Goal: Task Accomplishment & Management: Manage account settings

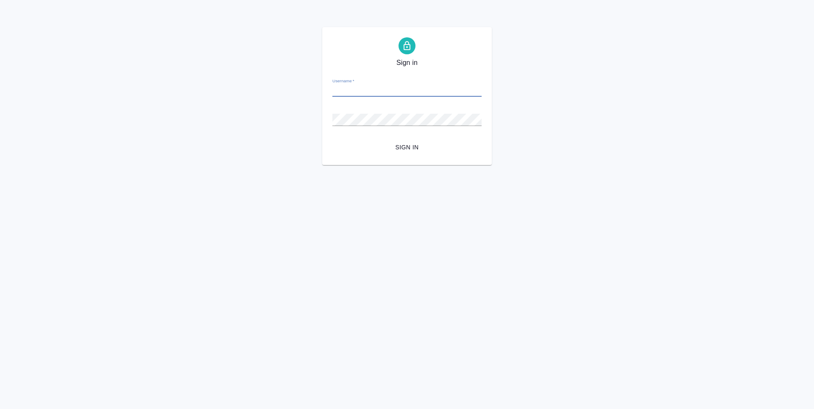
click at [366, 93] on input "Username   *" at bounding box center [406, 91] width 149 height 12
click at [364, 92] on input "Username   *" at bounding box center [406, 91] width 149 height 12
type input "s.zaytseva@awatera.com"
click at [418, 150] on span "Sign in" at bounding box center [407, 147] width 136 height 11
click at [409, 87] on input "Username   *" at bounding box center [406, 91] width 149 height 12
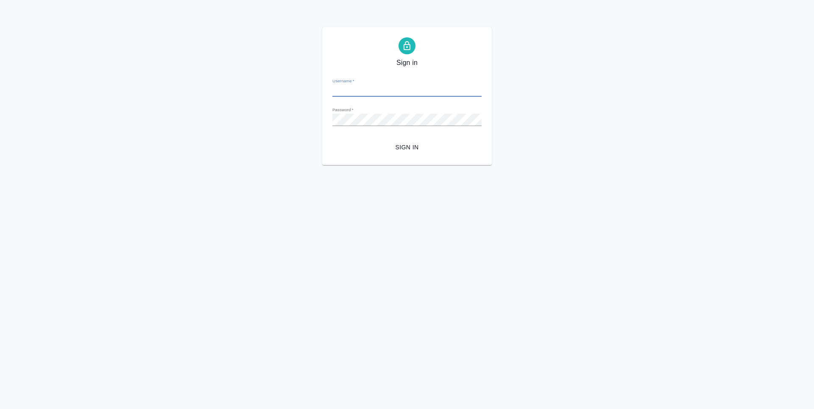
type input "s.zaytseva@awatera.com"
click at [409, 142] on span "Sign in" at bounding box center [407, 147] width 136 height 11
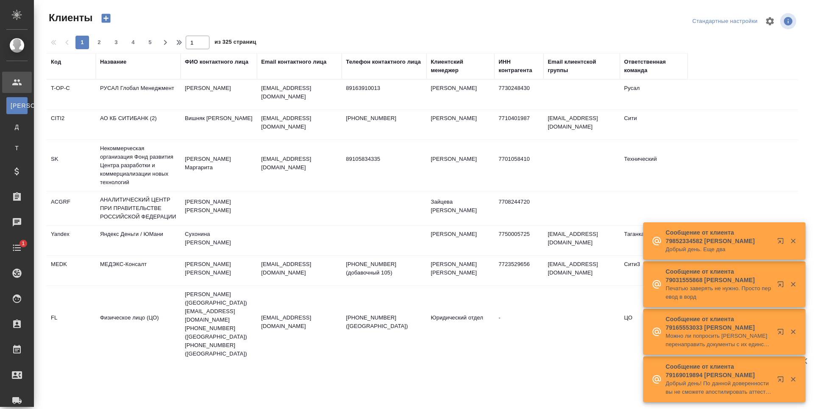
select select "RU"
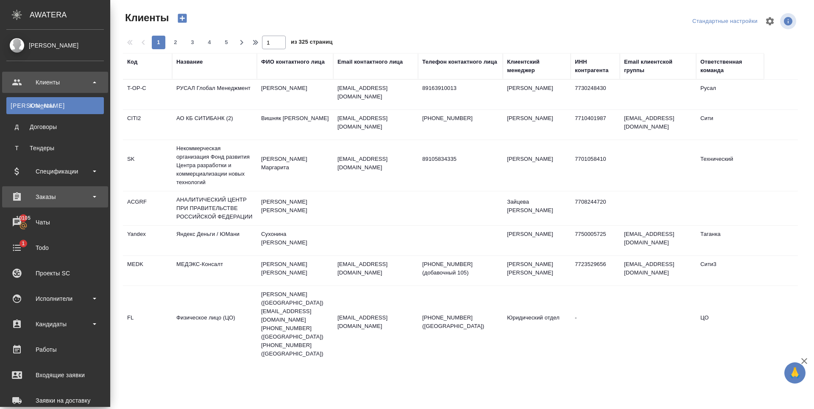
click at [46, 199] on div "Заказы" at bounding box center [54, 196] width 97 height 13
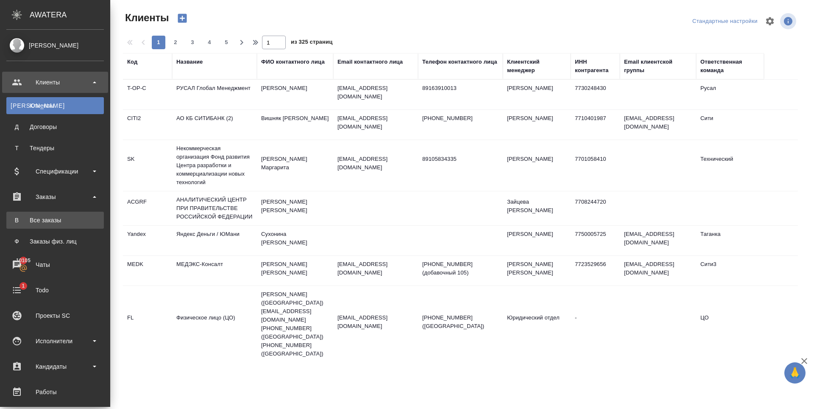
click at [52, 220] on div "Все заказы" at bounding box center [55, 220] width 89 height 8
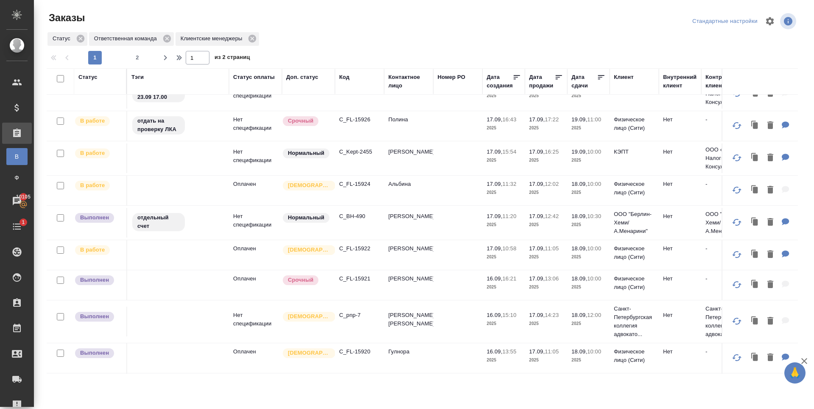
scroll to position [212, 0]
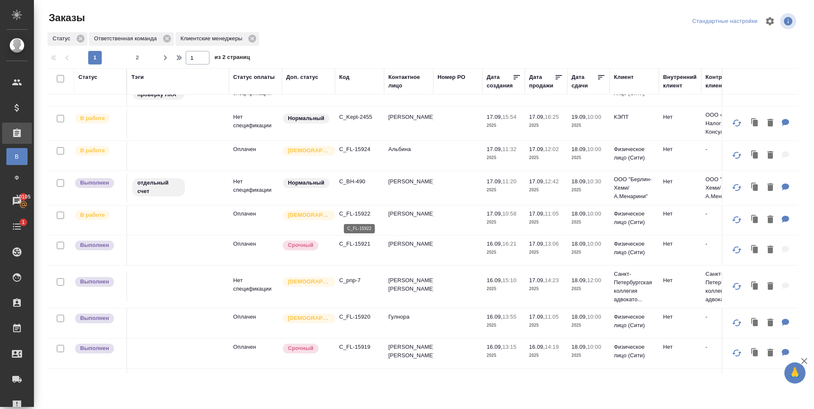
click at [363, 216] on p "C_FL-15922" at bounding box center [359, 213] width 41 height 8
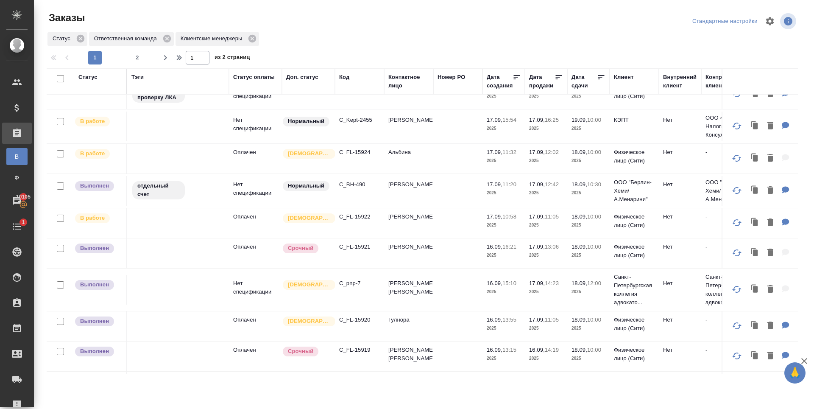
scroll to position [254, 0]
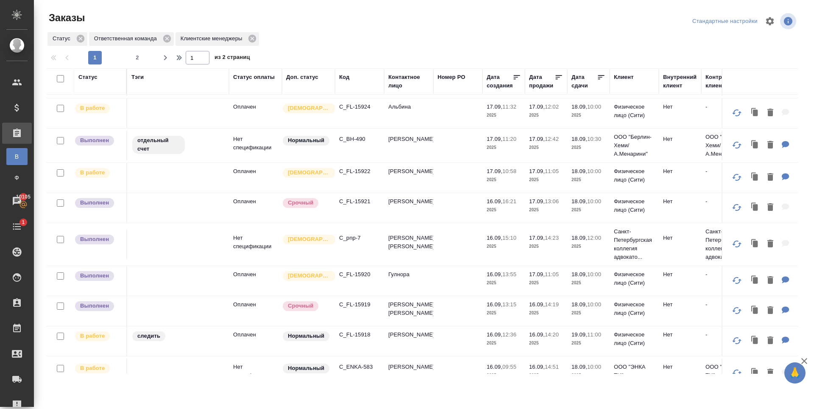
click at [380, 38] on div "Статус Ответственная команда Клиентские менеджеры" at bounding box center [422, 38] width 751 height 15
click at [359, 28] on div at bounding box center [425, 21] width 253 height 20
click at [331, 28] on div at bounding box center [425, 21] width 253 height 20
click at [137, 12] on div "Заказы" at bounding box center [173, 18] width 253 height 14
click at [358, 168] on p "C_FL-15922" at bounding box center [359, 171] width 41 height 8
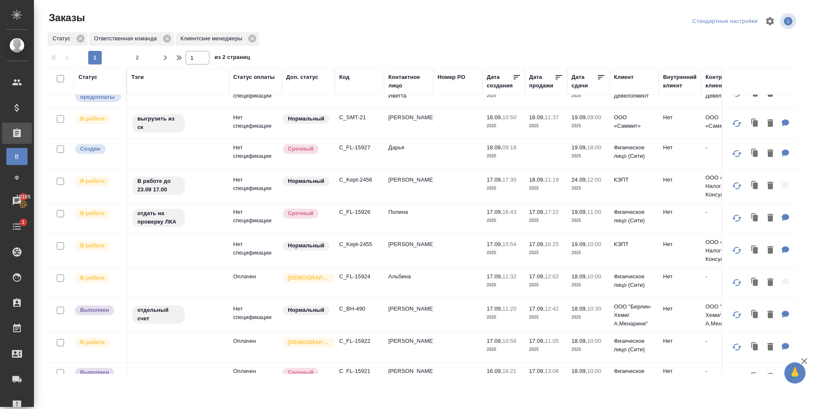
scroll to position [0, 0]
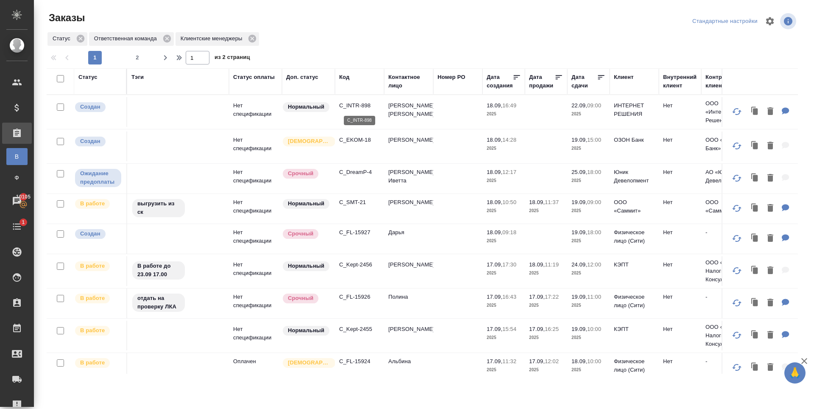
click at [354, 104] on p "C_INTR-898" at bounding box center [359, 105] width 41 height 8
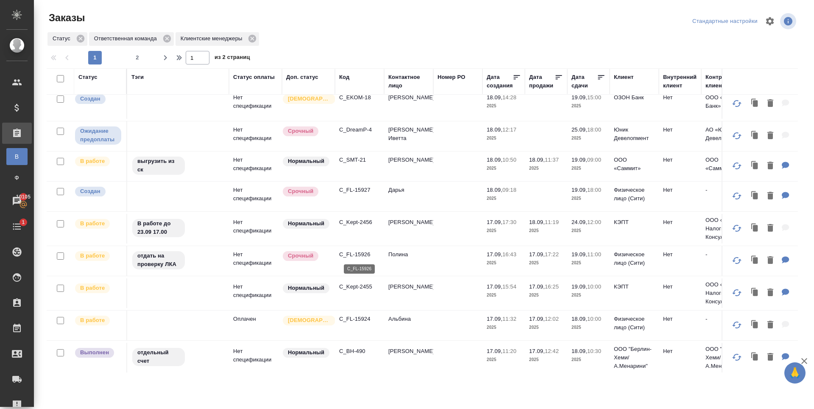
scroll to position [127, 0]
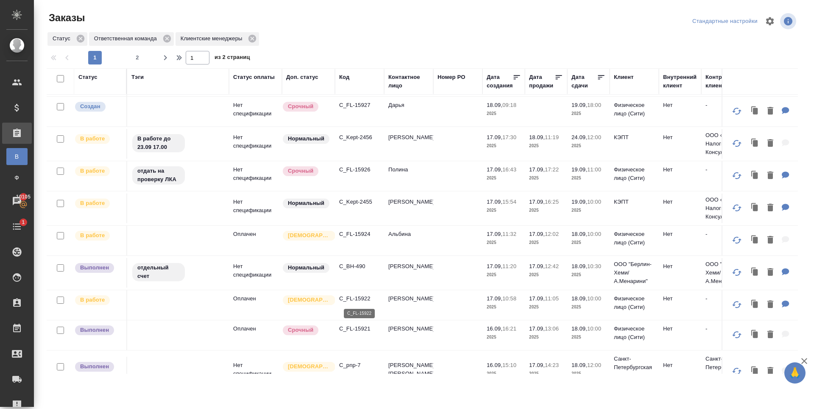
click at [360, 298] on p "C_FL-15922" at bounding box center [359, 298] width 41 height 8
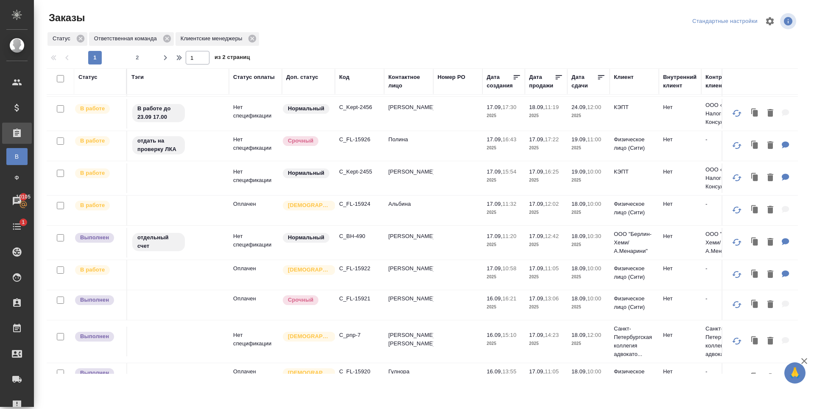
scroll to position [212, 0]
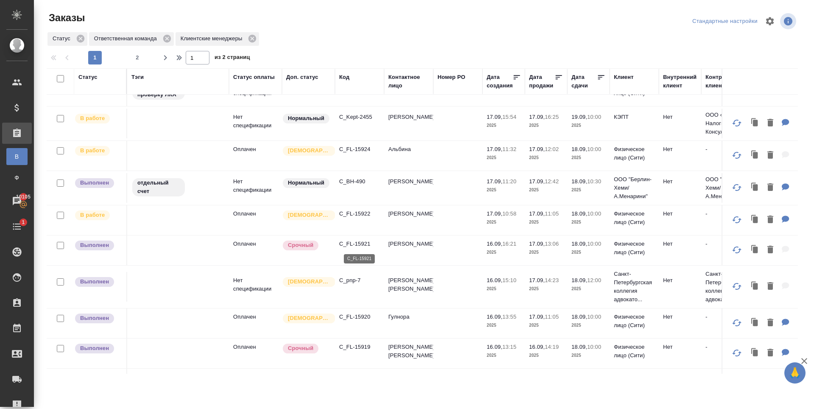
click at [359, 242] on p "C_FL-15921" at bounding box center [359, 243] width 41 height 8
click at [346, 280] on p "C_pnp-7" at bounding box center [359, 280] width 41 height 8
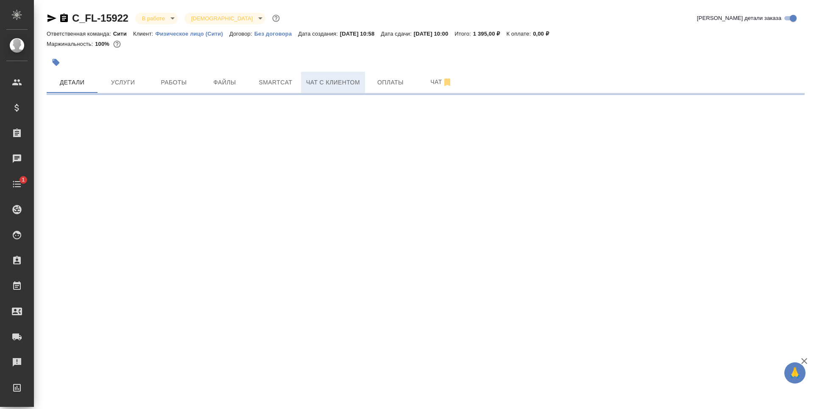
select select "RU"
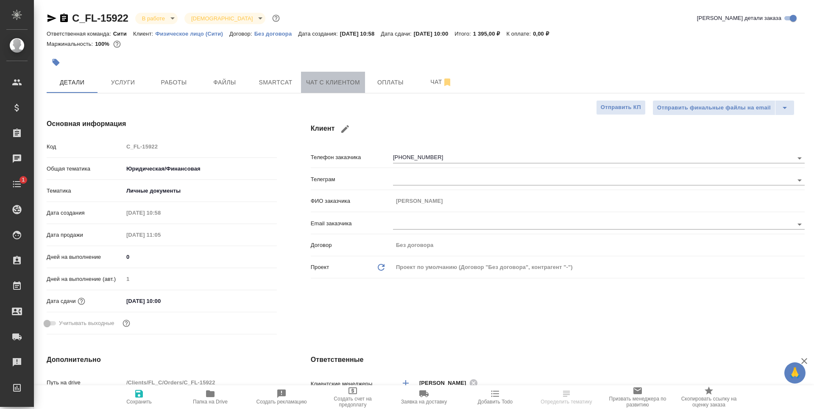
click at [360, 81] on button "Чат с клиентом" at bounding box center [333, 82] width 64 height 21
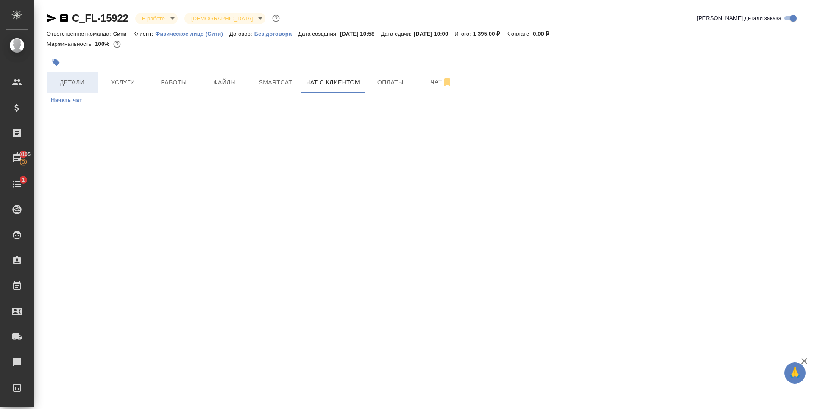
click at [81, 79] on span "Детали" at bounding box center [72, 82] width 41 height 11
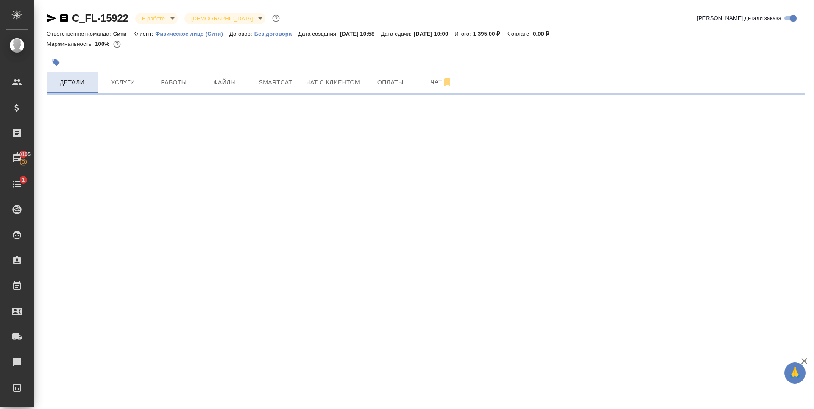
select select "RU"
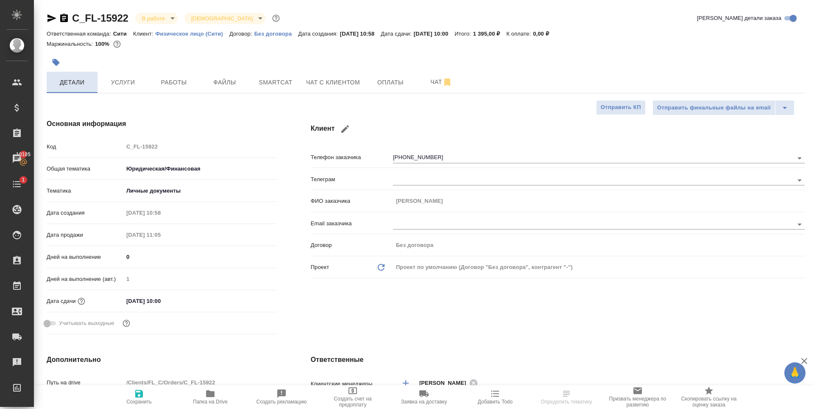
type textarea "x"
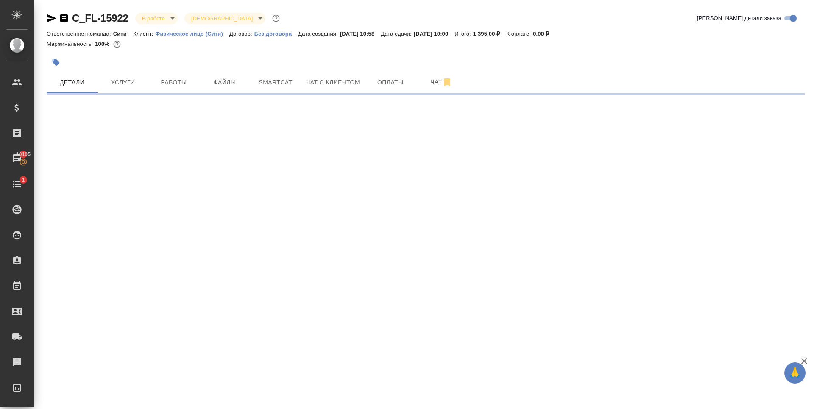
select select "RU"
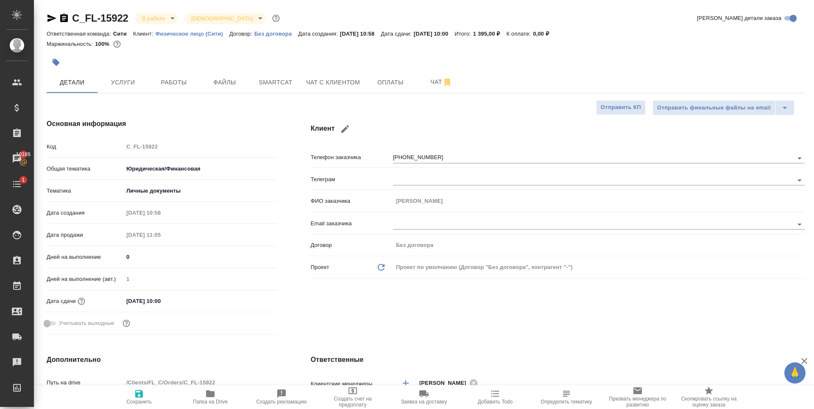
type textarea "x"
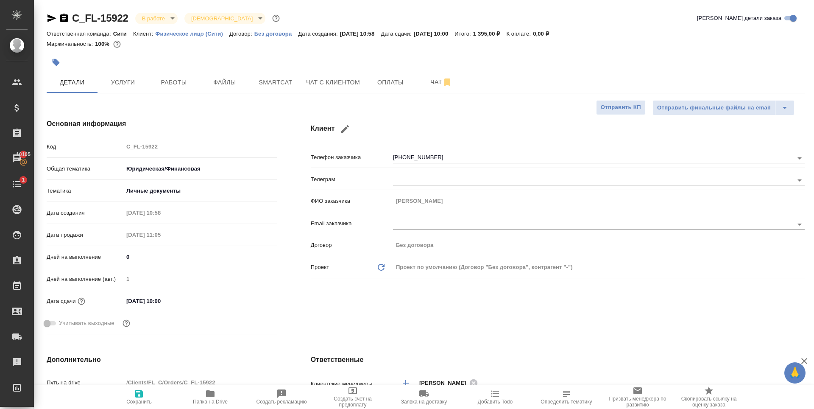
type textarea "x"
click at [339, 78] on span "Чат с клиентом" at bounding box center [333, 82] width 54 height 11
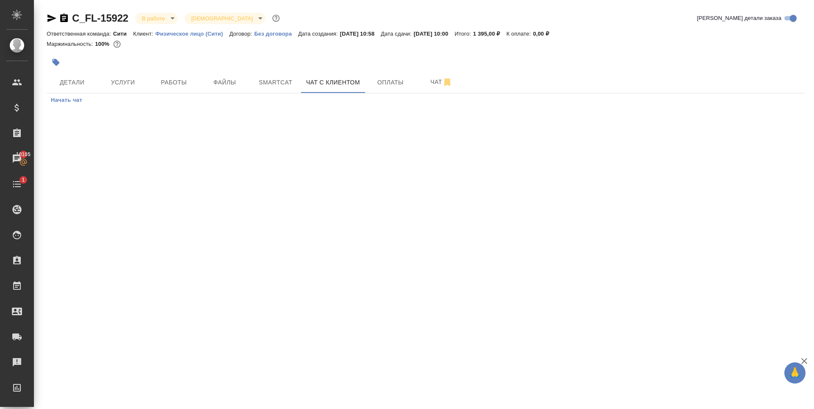
click at [213, 161] on div ".cls-1 fill:#fff; AWATERA Zaytseva Svetlana Клиенты Спецификации Заказы 10105 Ч…" at bounding box center [407, 204] width 814 height 409
click at [287, 209] on div ".cls-1 fill:#fff; AWATERA Zaytseva Svetlana Клиенты Спецификации Заказы 10105 Ч…" at bounding box center [407, 204] width 814 height 409
click at [243, 166] on div ".cls-1 fill:#fff; AWATERA Zaytseva Svetlana Клиенты Спецификации Заказы 10105 Ч…" at bounding box center [407, 204] width 814 height 409
click at [304, 61] on div at bounding box center [299, 62] width 505 height 19
click at [95, 77] on button "Детали" at bounding box center [72, 82] width 51 height 21
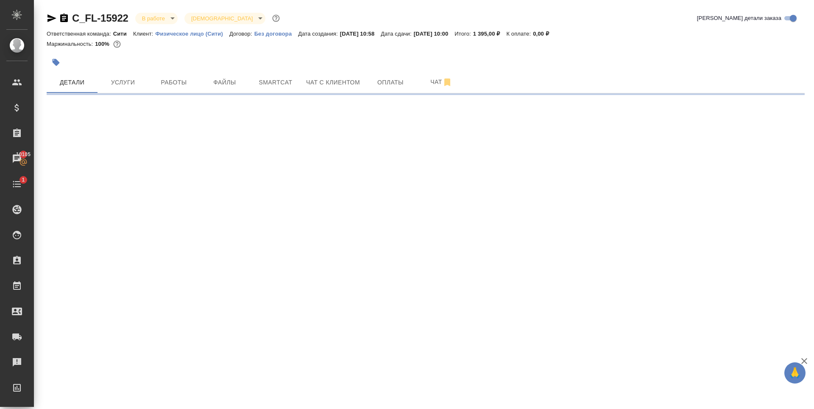
select select "RU"
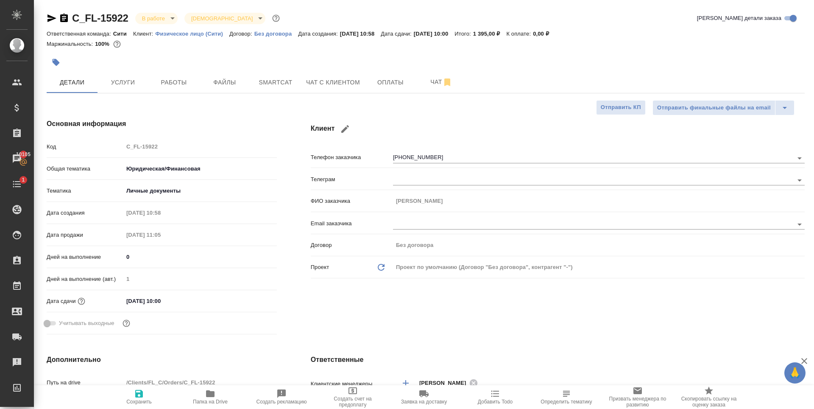
type textarea "x"
click at [318, 85] on span "Чат с клиентом" at bounding box center [333, 82] width 54 height 11
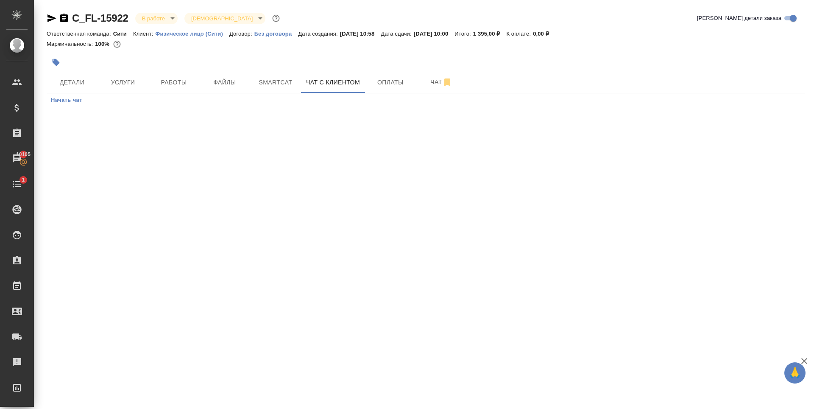
click at [315, 39] on div "Маржинальность: 100%" at bounding box center [426, 44] width 758 height 11
click at [195, 156] on div ".cls-1 fill:#fff; AWATERA Zaytseva Svetlana Клиенты Спецификации Заказы 10105 Ч…" at bounding box center [407, 204] width 814 height 409
drag, startPoint x: 275, startPoint y: 48, endPoint x: 256, endPoint y: 64, distance: 25.1
click at [275, 48] on div "Маржинальность: 100%" at bounding box center [426, 44] width 758 height 11
click at [220, 53] on div at bounding box center [299, 62] width 505 height 19
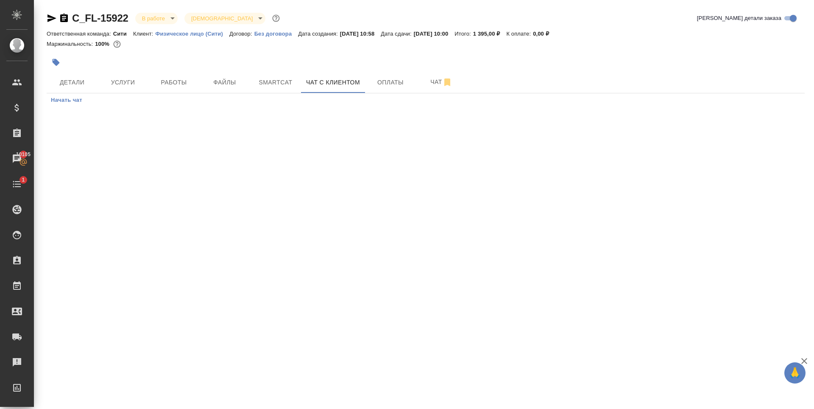
click at [360, 53] on div at bounding box center [299, 62] width 505 height 19
click at [200, 62] on div at bounding box center [299, 62] width 505 height 19
click at [181, 180] on div ".cls-1 fill:#fff; AWATERA [PERSON_NAME] Спецификации Заказы 10105 Чаты 1 Todo П…" at bounding box center [407, 204] width 814 height 409
click at [161, 62] on div at bounding box center [299, 62] width 505 height 19
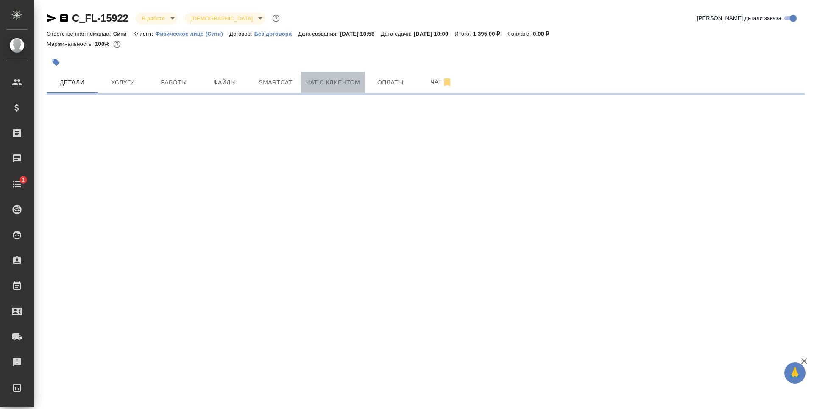
click at [311, 78] on span "Чат с клиентом" at bounding box center [333, 82] width 54 height 11
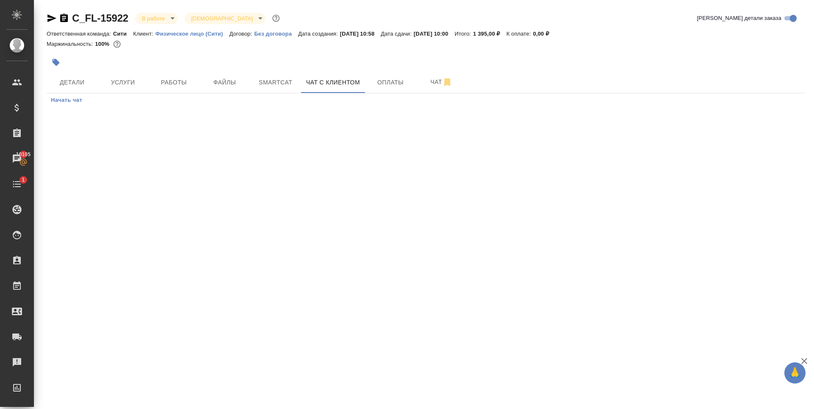
click at [156, 61] on div at bounding box center [299, 62] width 505 height 19
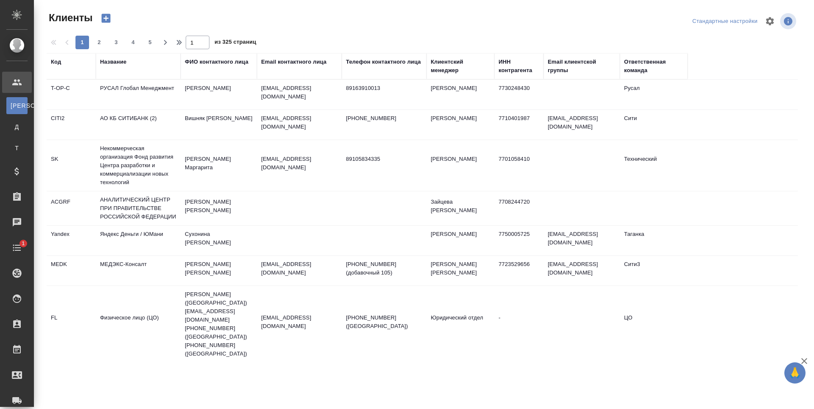
select select "RU"
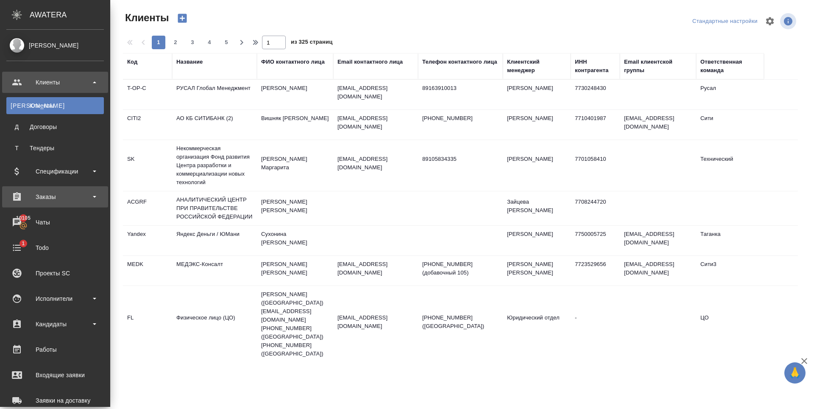
click at [38, 191] on div "Заказы" at bounding box center [54, 196] width 97 height 13
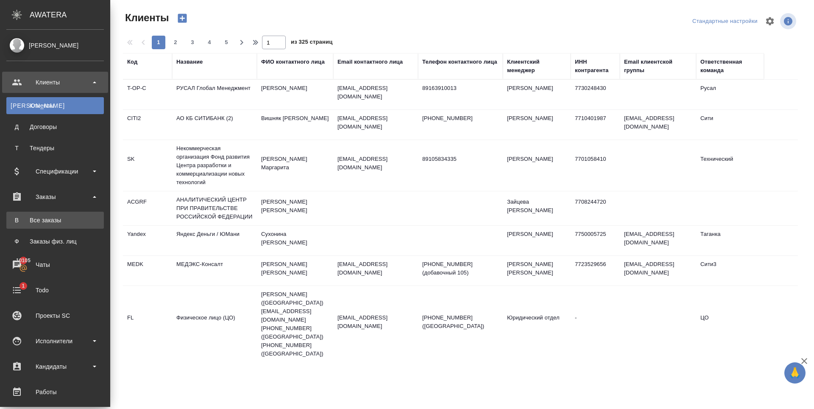
click at [44, 216] on div "Все заказы" at bounding box center [55, 220] width 89 height 8
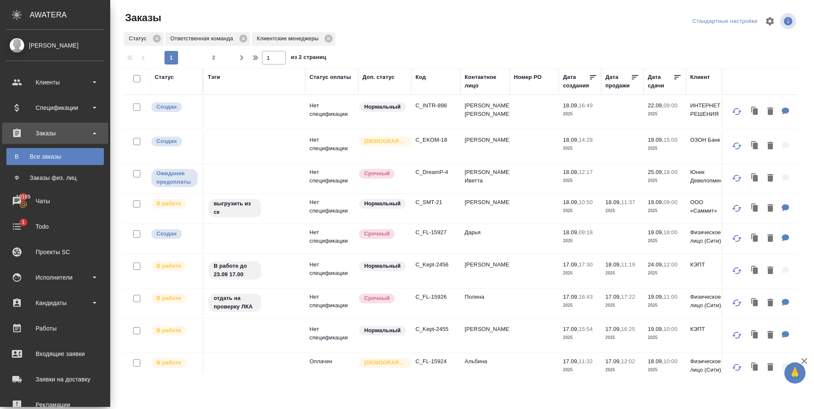
click at [409, 39] on div "Статус Ответственная команда Клиентские менеджеры" at bounding box center [460, 38] width 675 height 15
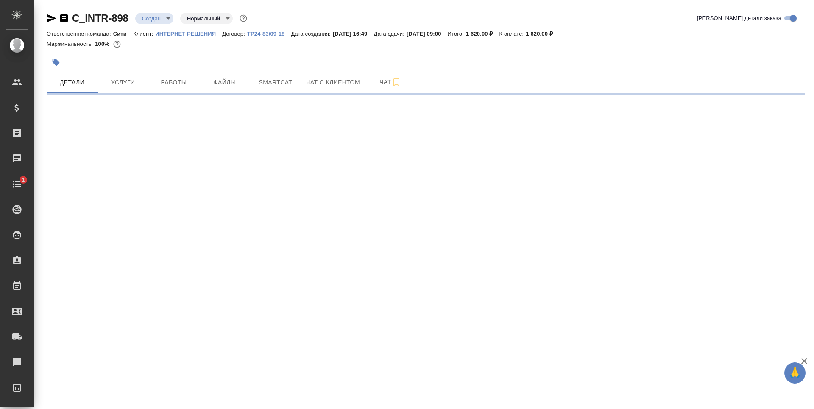
select select "RU"
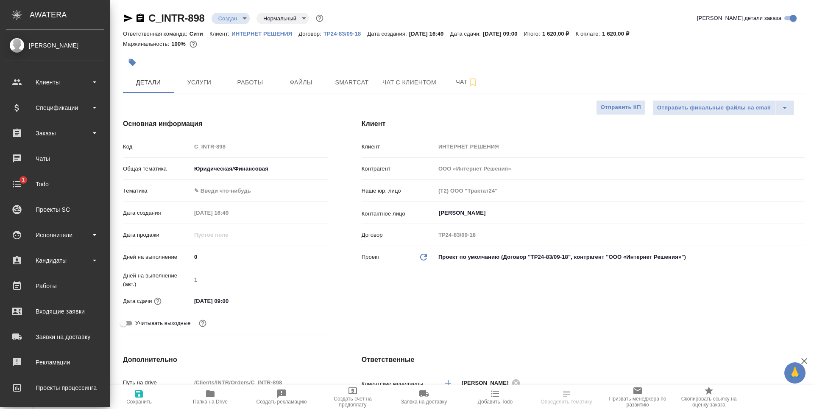
type textarea "x"
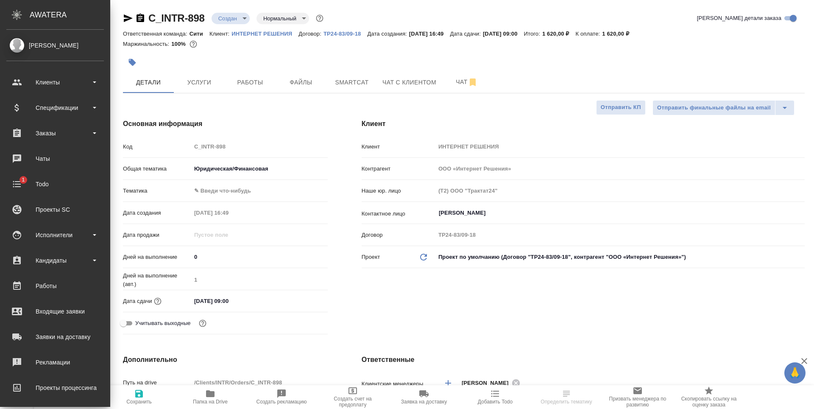
type textarea "x"
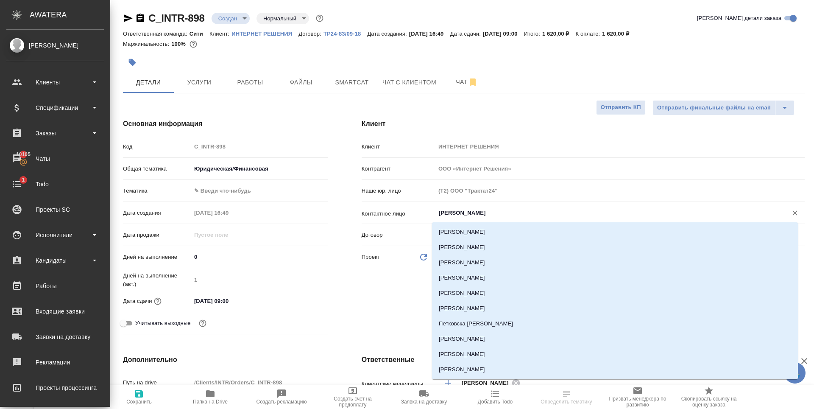
click at [500, 212] on input "[PERSON_NAME]" at bounding box center [606, 213] width 336 height 10
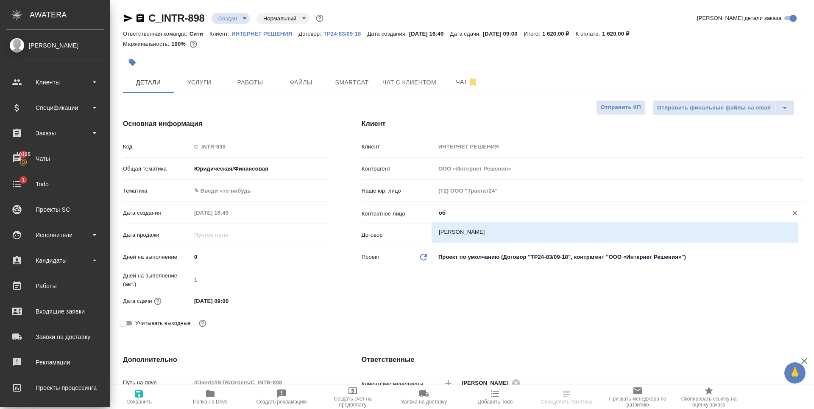
type input "обр"
type textarea "x"
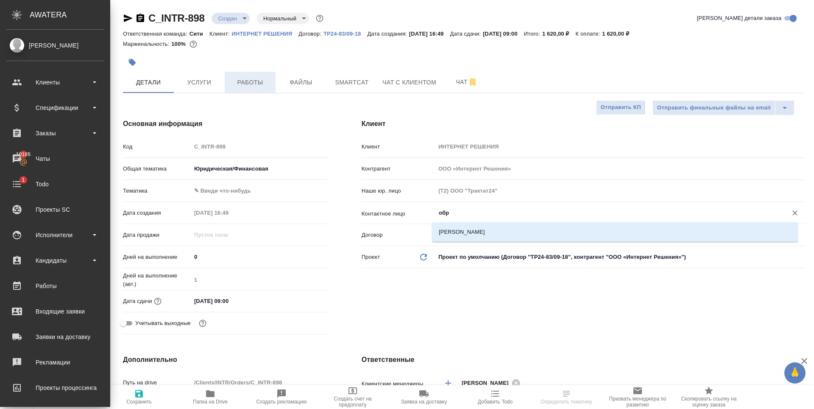
type textarea "x"
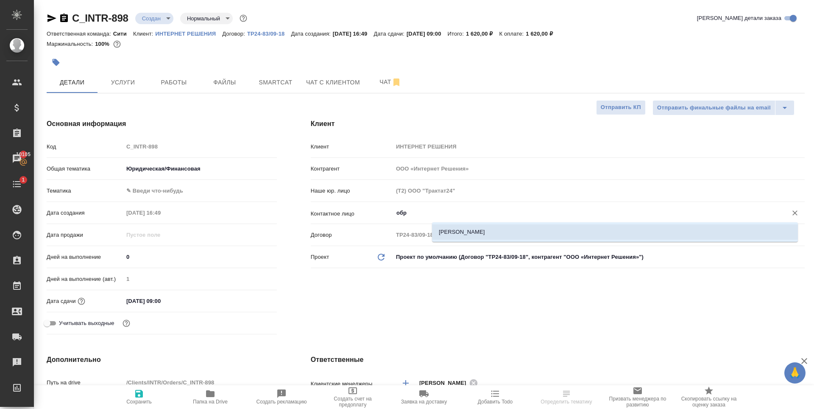
click at [497, 226] on li "Обрезкова [PERSON_NAME]" at bounding box center [615, 231] width 366 height 15
type input "Обрезкова [PERSON_NAME]"
type textarea "x"
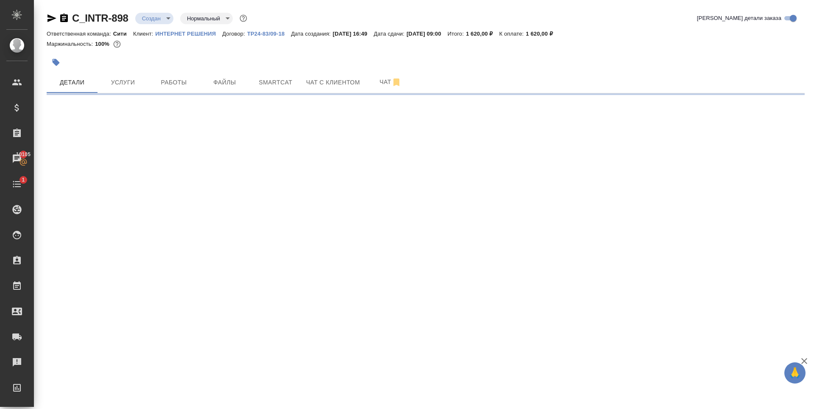
select select "RU"
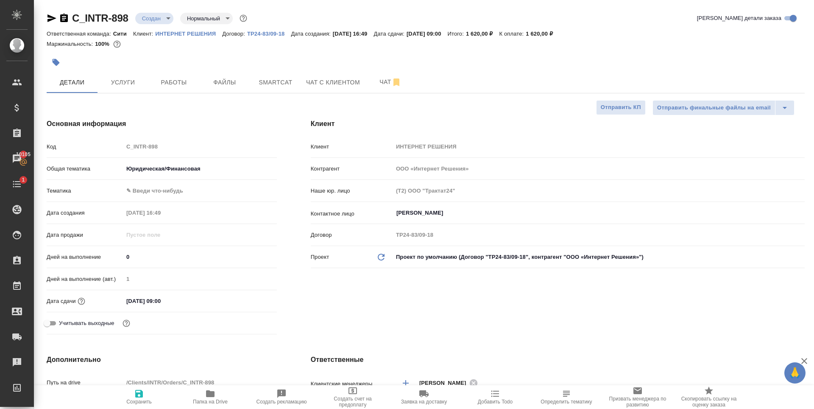
type textarea "x"
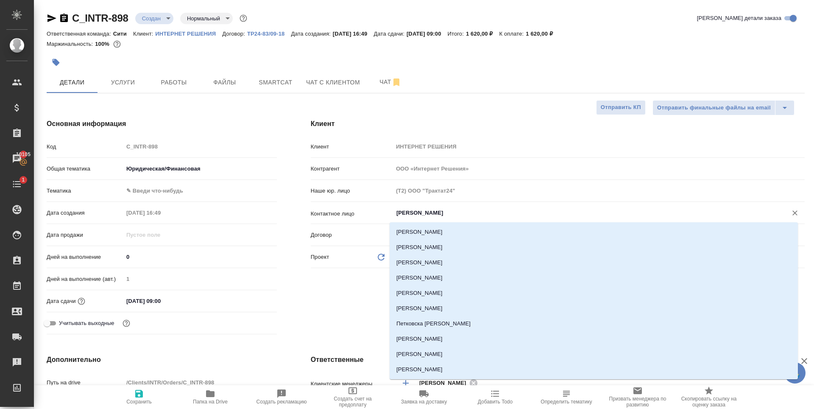
click at [442, 213] on input "[PERSON_NAME] [PERSON_NAME]" at bounding box center [584, 213] width 378 height 10
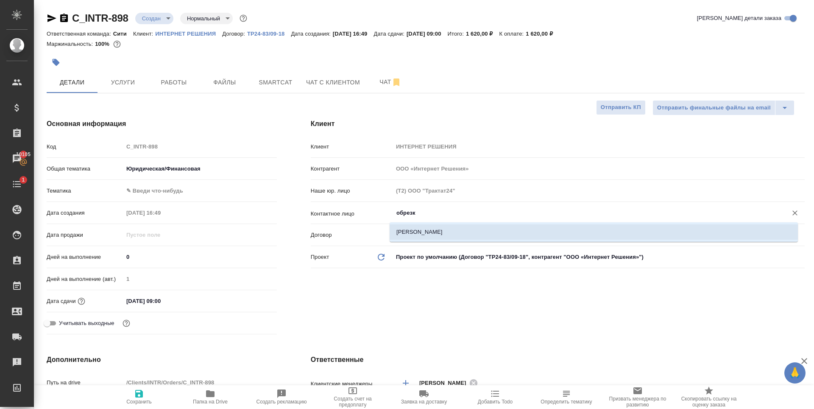
click at [442, 232] on li "Обрезкова [PERSON_NAME]" at bounding box center [593, 231] width 408 height 15
type input "Обрезкова [PERSON_NAME]"
type textarea "x"
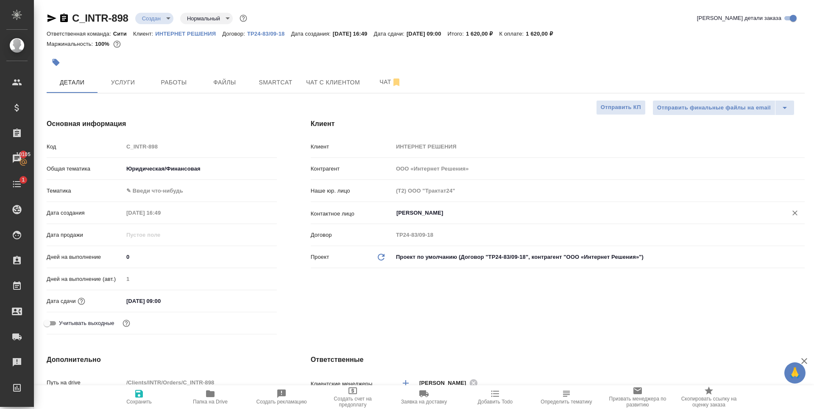
type input "Обрезкова [PERSON_NAME]"
click at [145, 388] on span "Сохранить" at bounding box center [138, 396] width 61 height 16
type textarea "x"
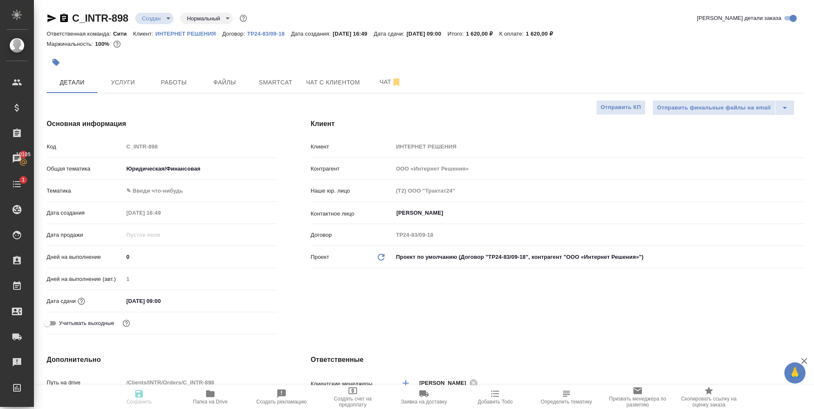
type textarea "x"
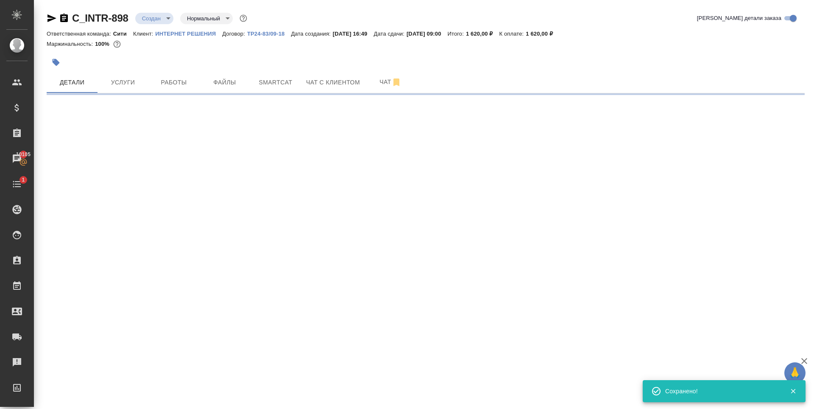
select select "RU"
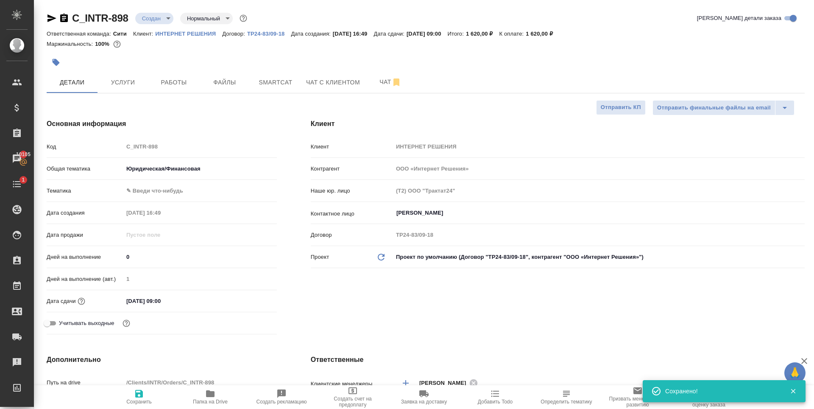
type textarea "x"
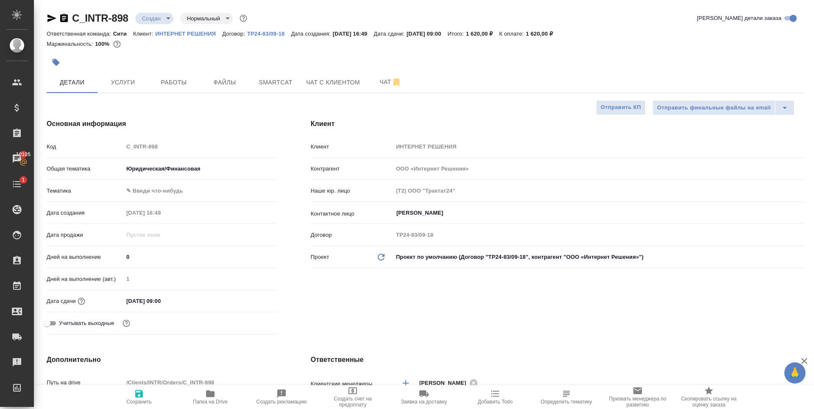
type textarea "x"
click at [138, 392] on icon "button" at bounding box center [139, 393] width 8 height 8
type textarea "x"
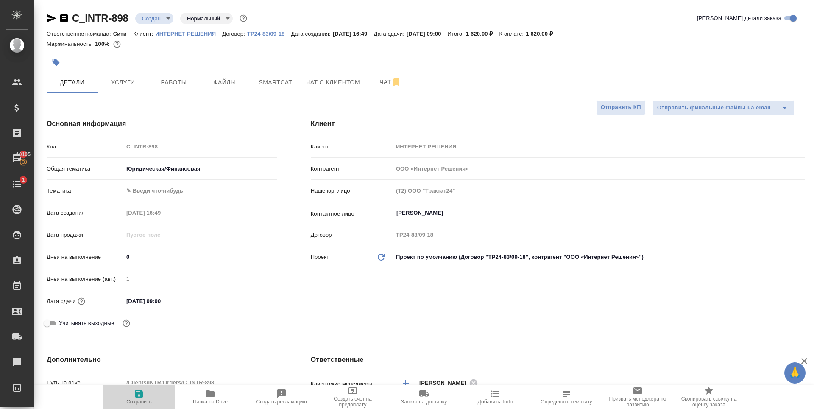
type textarea "x"
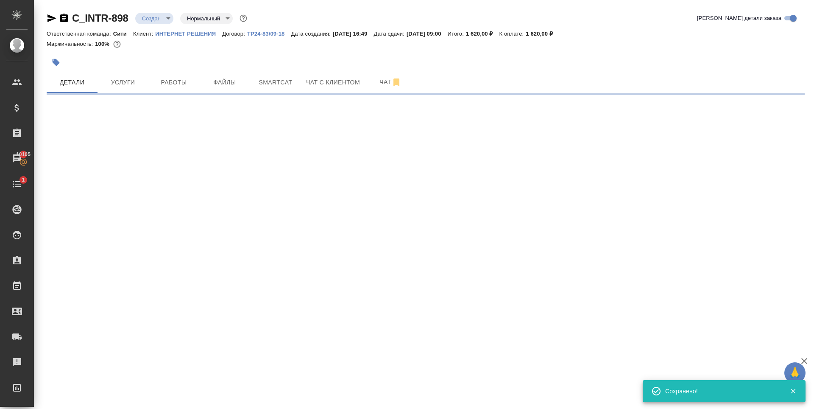
select select "RU"
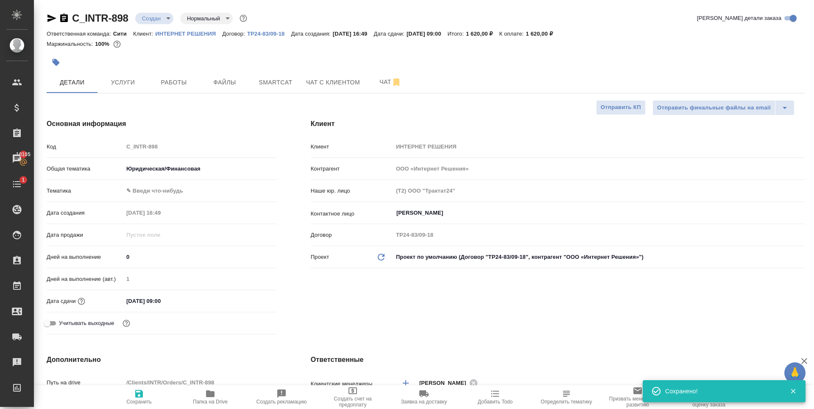
type textarea "x"
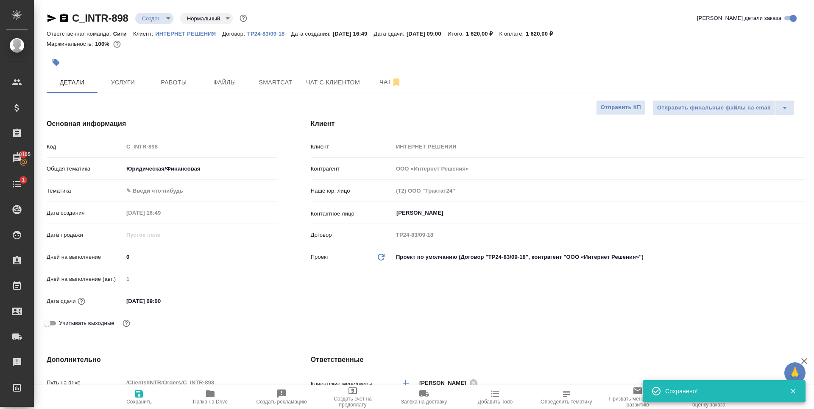
type textarea "x"
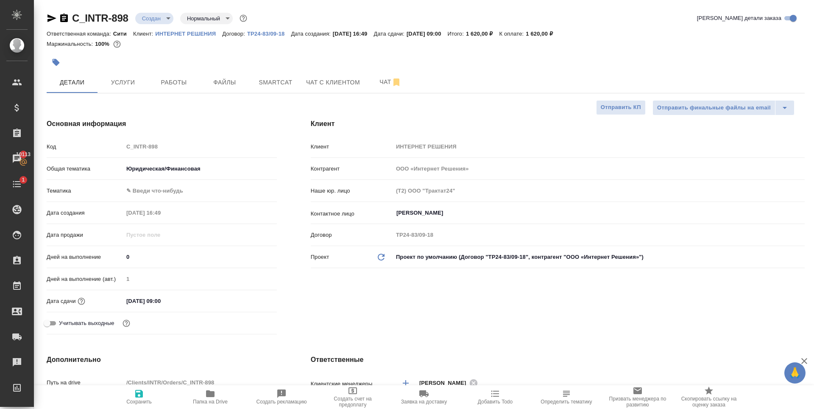
click at [383, 303] on div "Клиент Клиент ИНТЕРНЕТ РЕШЕНИЯ Контрагент ООО «Интернет Решения» Наше юр. лицо …" at bounding box center [558, 228] width 528 height 253
click at [125, 80] on span "Услуги" at bounding box center [123, 82] width 41 height 11
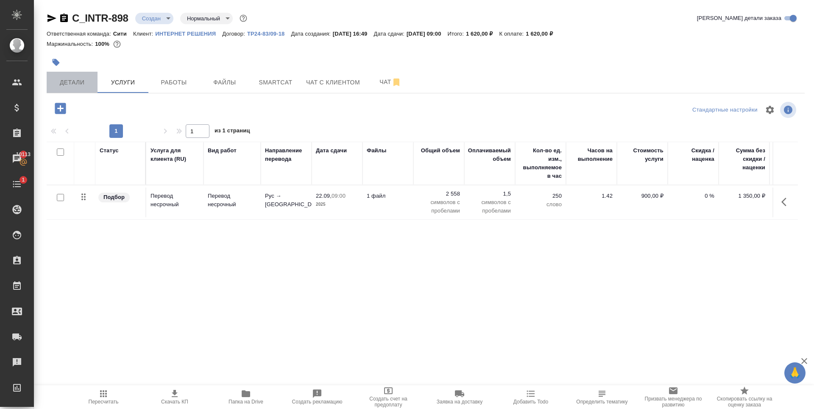
click at [64, 84] on span "Детали" at bounding box center [72, 82] width 41 height 11
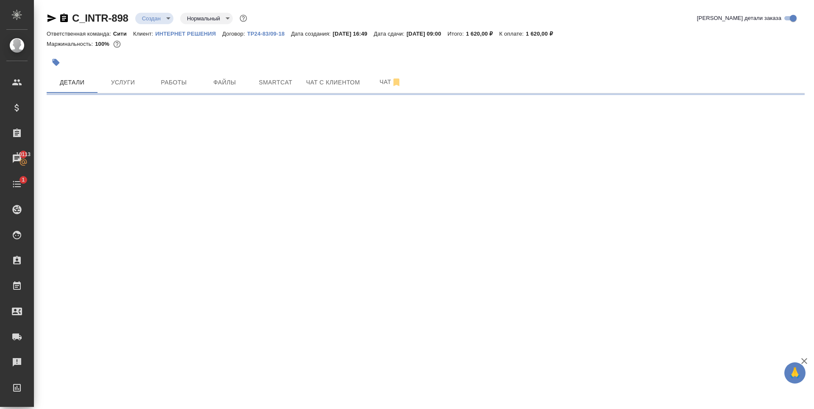
select select "RU"
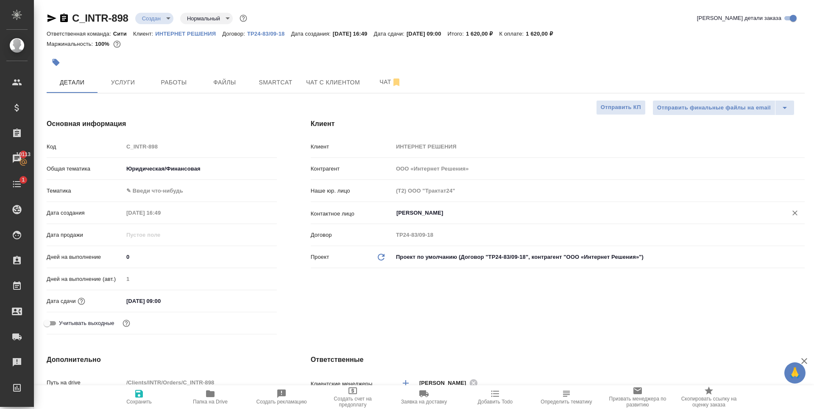
type textarea "x"
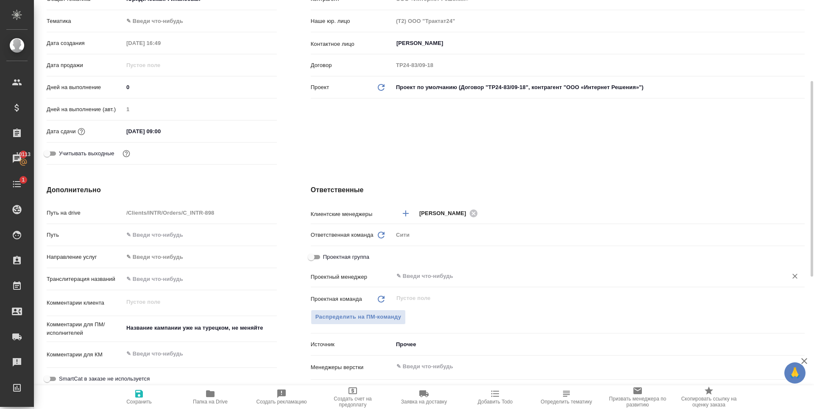
click at [424, 278] on input "text" at bounding box center [584, 276] width 378 height 10
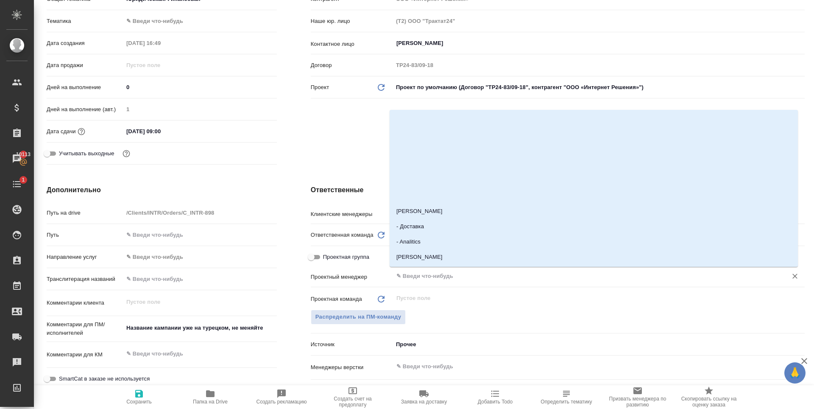
type input "ш"
type textarea "x"
click at [380, 317] on span "Распределить на ПМ-команду" at bounding box center [358, 317] width 86 height 10
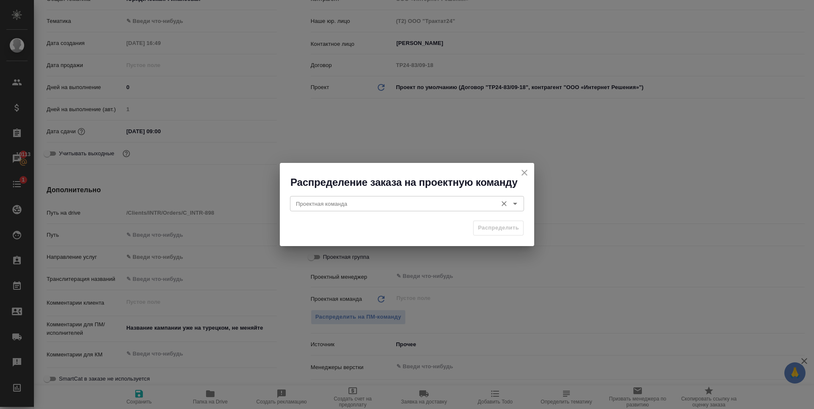
click at [332, 211] on div "Проектная команда" at bounding box center [407, 203] width 234 height 15
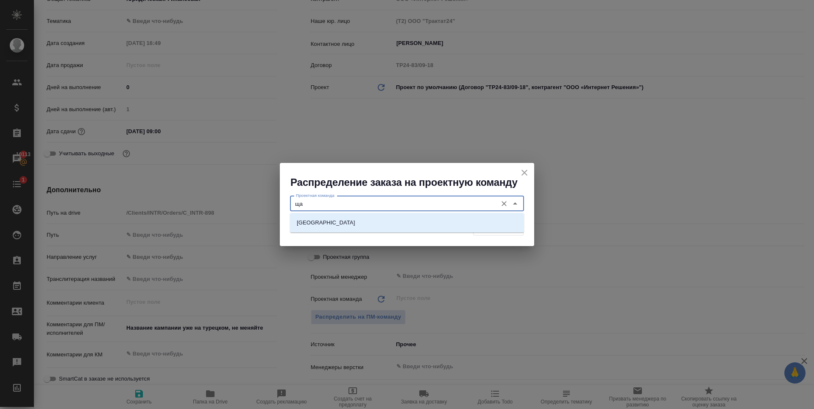
type input "щ"
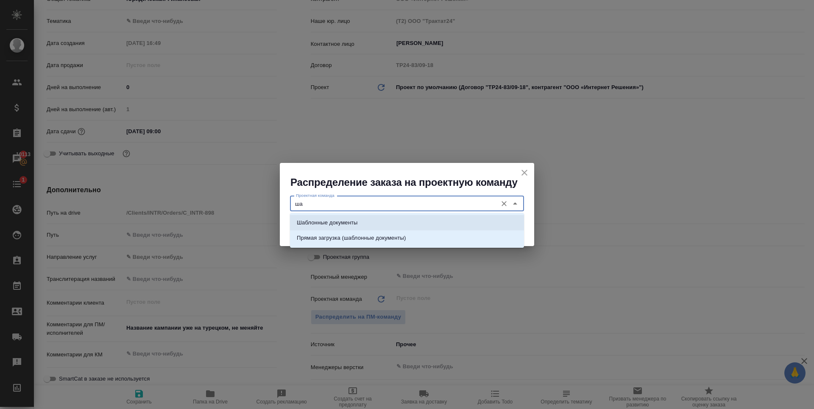
click at [338, 222] on p "Шаблонные документы" at bounding box center [327, 222] width 61 height 8
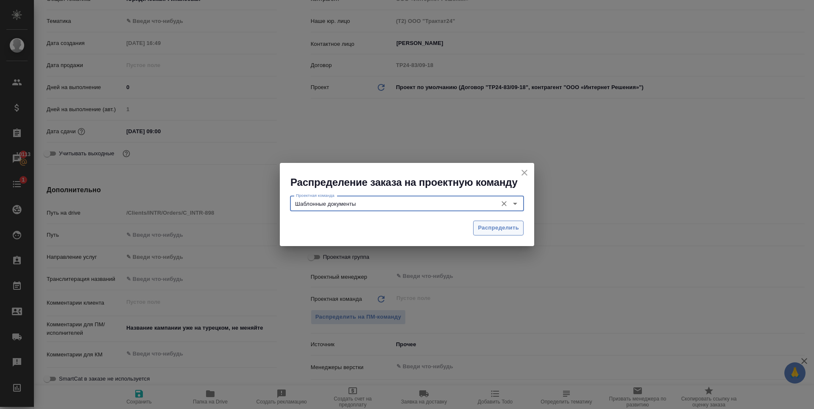
type input "Шаблонные документы"
click at [513, 225] on span "Распределить" at bounding box center [498, 228] width 41 height 10
type textarea "x"
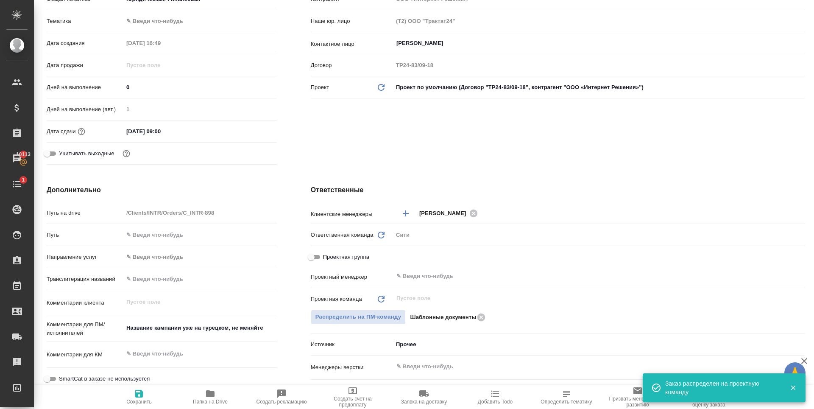
scroll to position [0, 0]
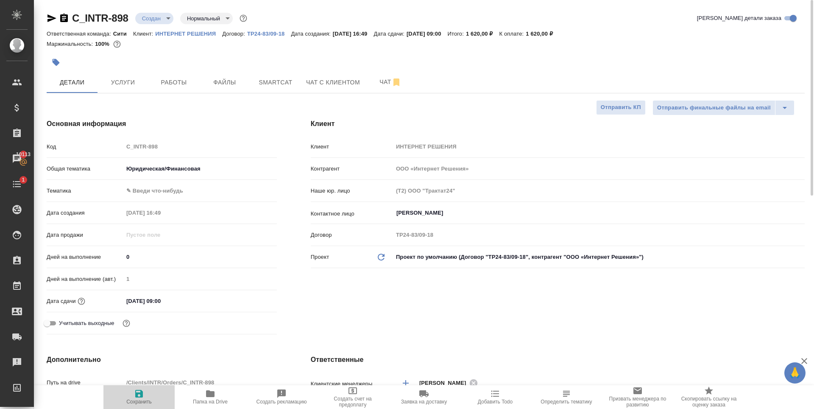
click at [138, 395] on icon "button" at bounding box center [139, 393] width 10 height 10
type textarea "x"
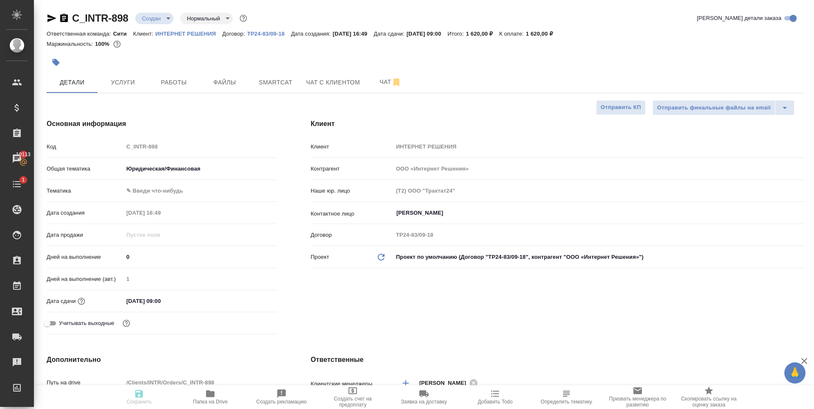
type textarea "x"
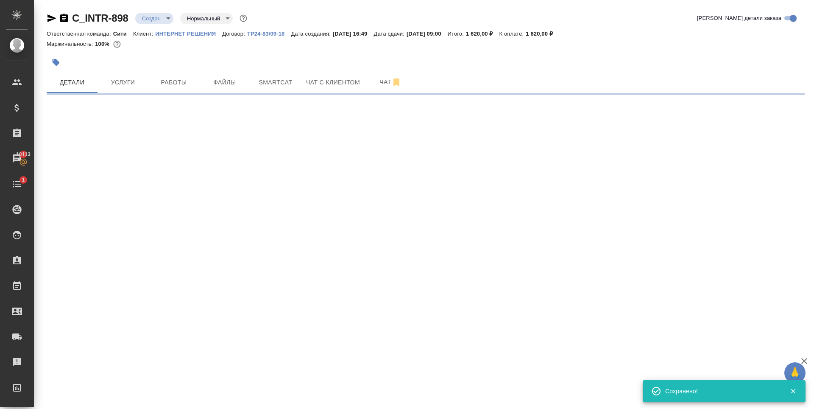
select select "RU"
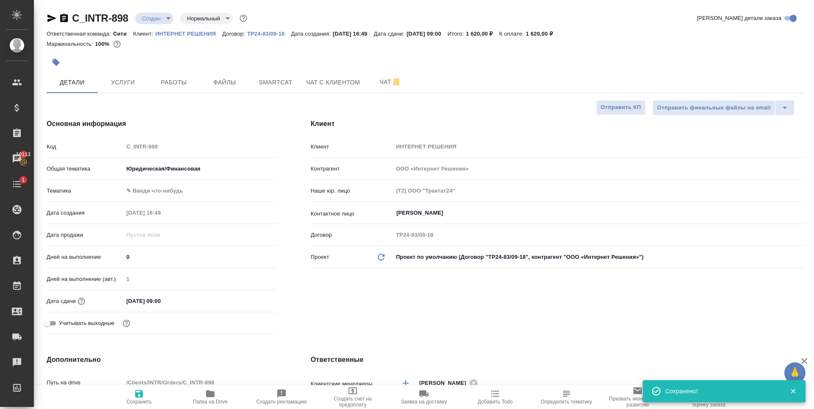
type textarea "x"
click at [125, 75] on button "Услуги" at bounding box center [122, 82] width 51 height 21
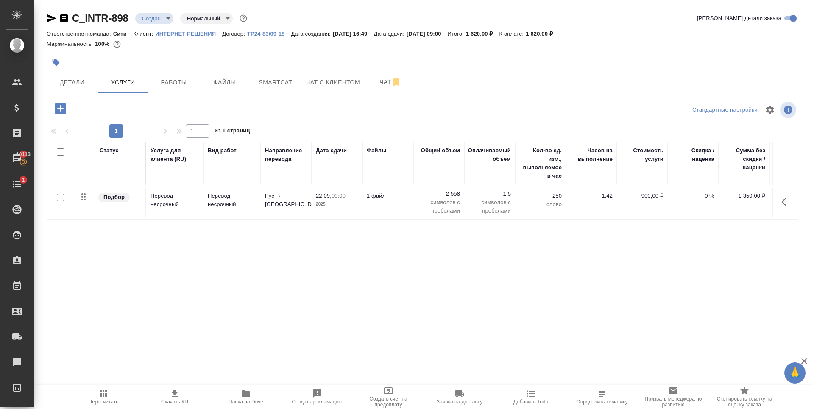
click at [299, 282] on div "Статус Услуга для клиента (RU) Вид работ Направление перевода Дата сдачи Файлы …" at bounding box center [422, 233] width 751 height 182
click at [161, 18] on body "🙏 .cls-1 fill:#fff; AWATERA Zaytseva Svetlana Клиенты Спецификации Заказы 10113…" at bounding box center [407, 204] width 814 height 409
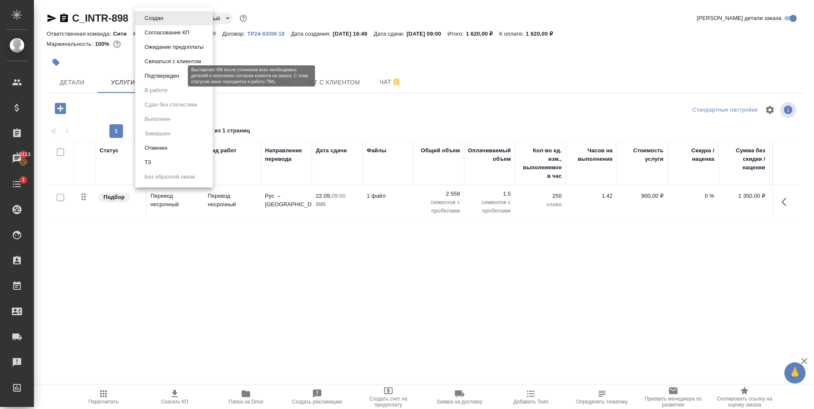
click at [174, 76] on button "Подтвержден" at bounding box center [162, 75] width 40 height 9
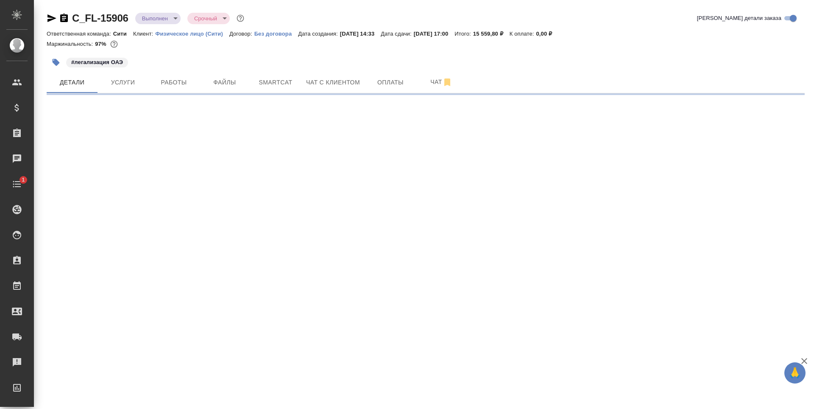
select select "RU"
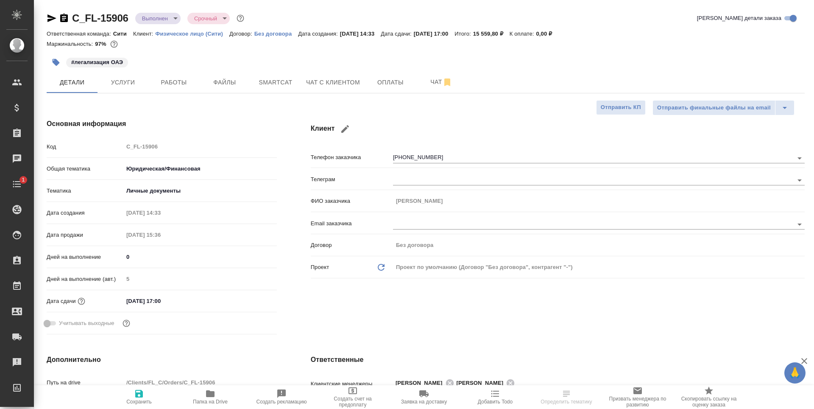
type textarea "x"
click at [332, 86] on span "Чат с клиентом" at bounding box center [333, 82] width 54 height 11
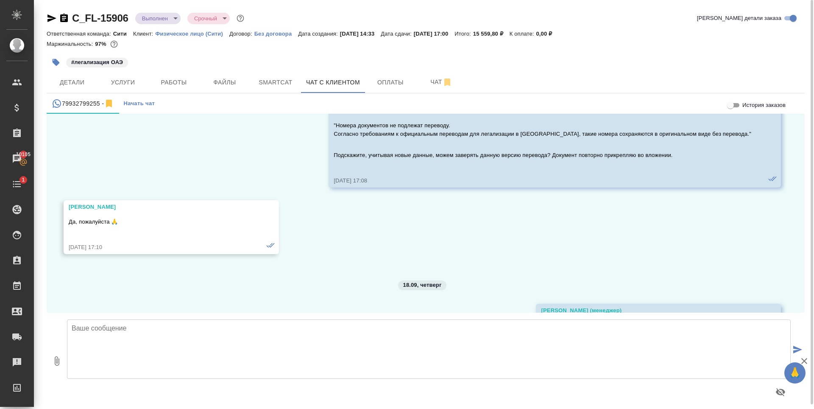
scroll to position [895, 0]
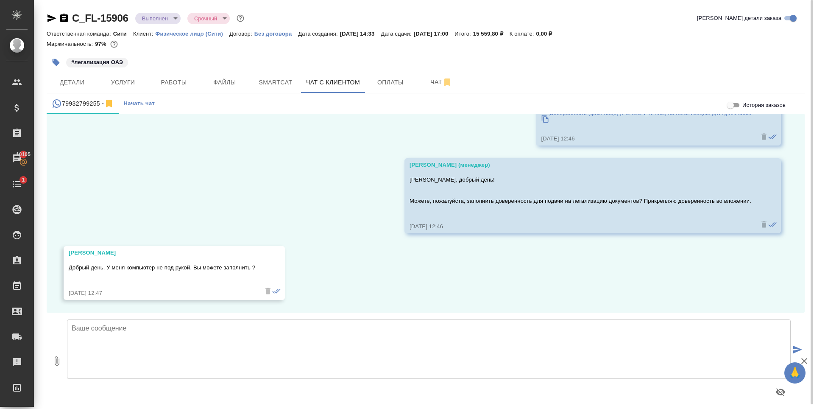
click at [152, 341] on textarea at bounding box center [428, 348] width 723 height 59
type textarea "Александр, добрый день! К сожалению, мы не можем"
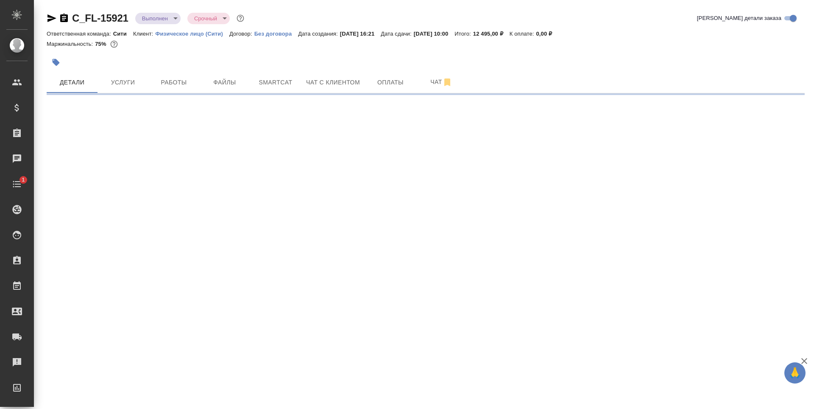
select select "RU"
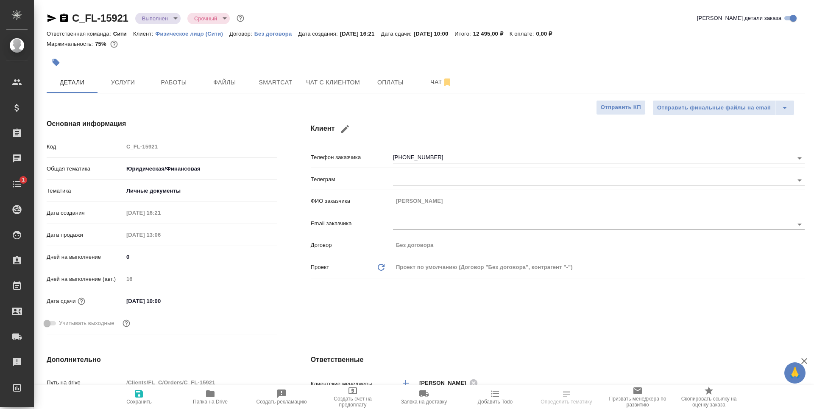
type textarea "x"
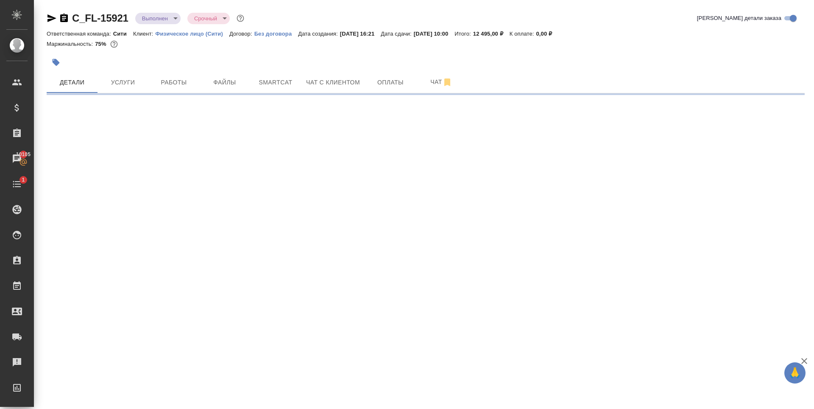
select select "RU"
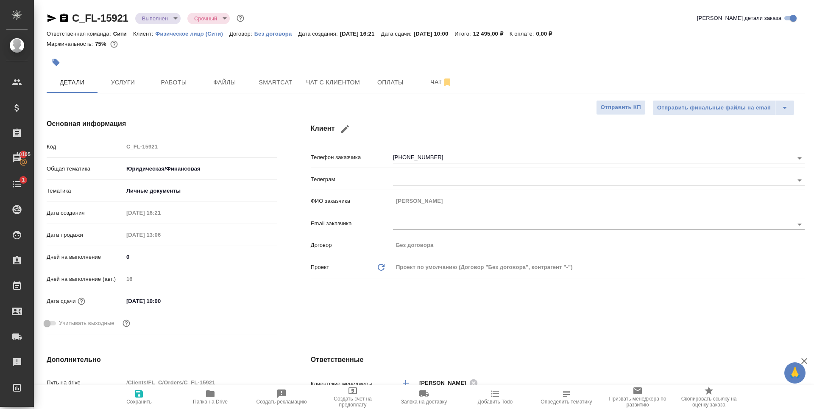
type textarea "x"
click at [332, 86] on span "Чат с клиентом" at bounding box center [333, 82] width 54 height 11
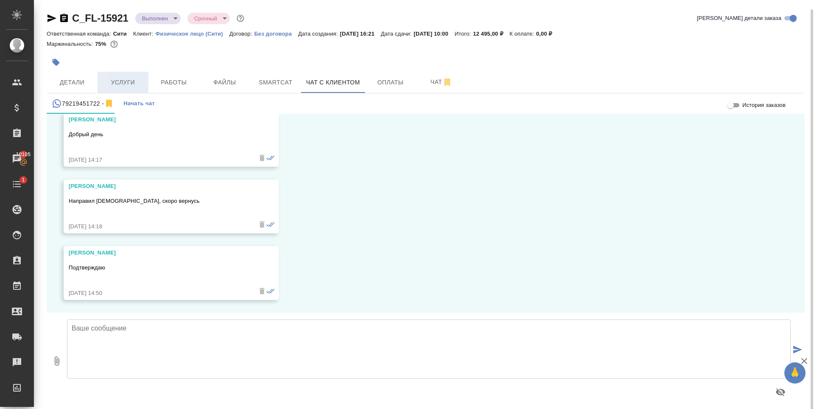
scroll to position [5, 0]
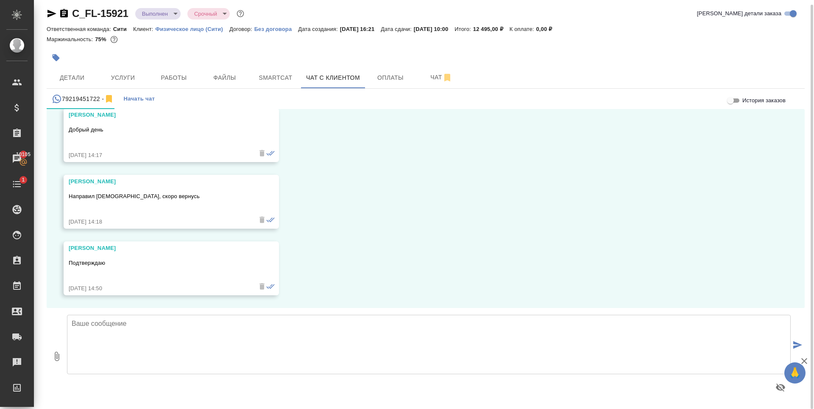
click at [530, 42] on div "Маржинальность: 75%" at bounding box center [426, 39] width 758 height 11
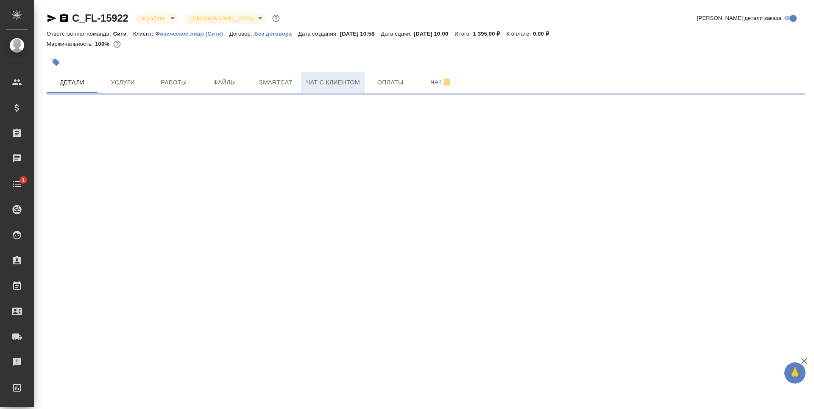
click at [322, 83] on span "Чат с клиентом" at bounding box center [333, 82] width 54 height 11
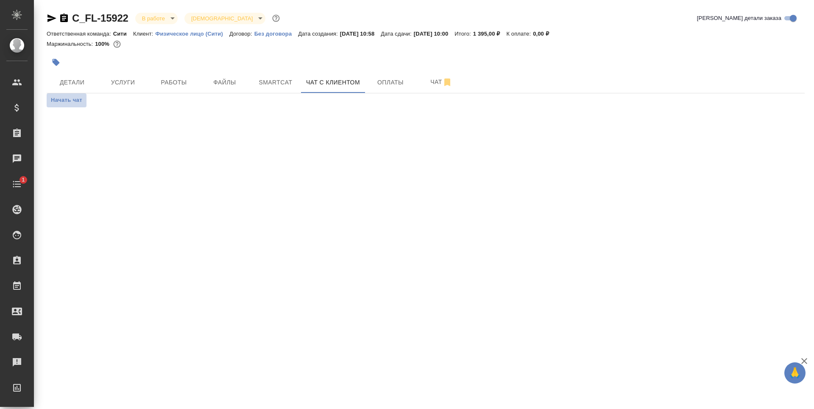
click at [71, 102] on span "Начать чат" at bounding box center [66, 100] width 31 height 10
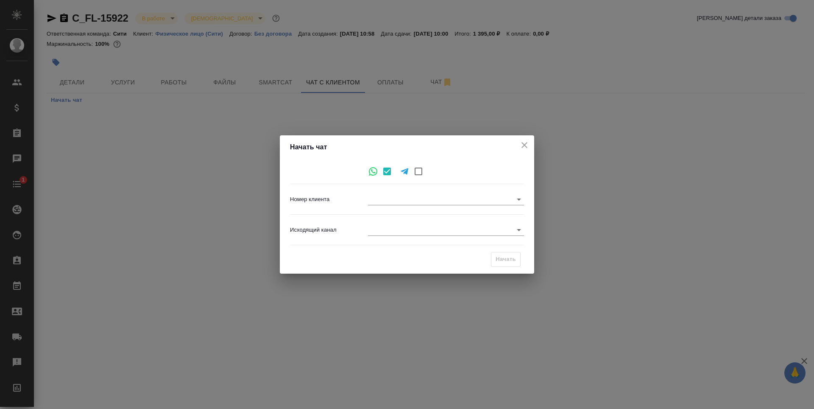
type input "6acb8f8f4ff266957ddccf55"
click at [428, 233] on body "🙏 .cls-1 fill:#fff; AWATERA [PERSON_NAME] Спецификации Заказы Чаты 1 Todo Проек…" at bounding box center [407, 204] width 814 height 409
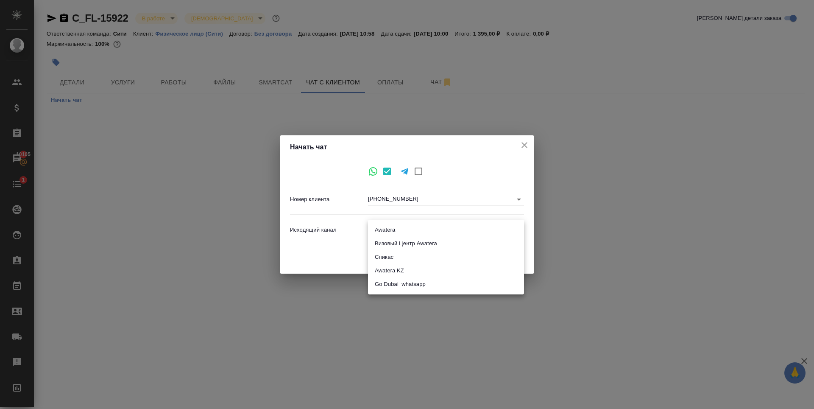
click at [392, 230] on li "Awatera" at bounding box center [446, 230] width 156 height 14
type input "2"
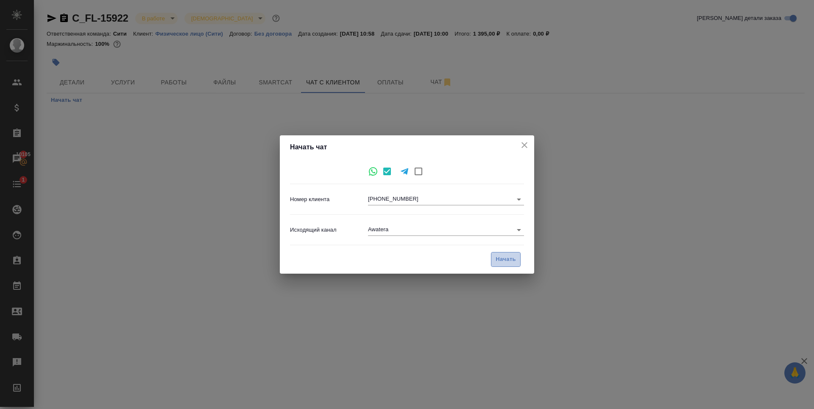
click at [514, 260] on span "Начать" at bounding box center [505, 259] width 20 height 10
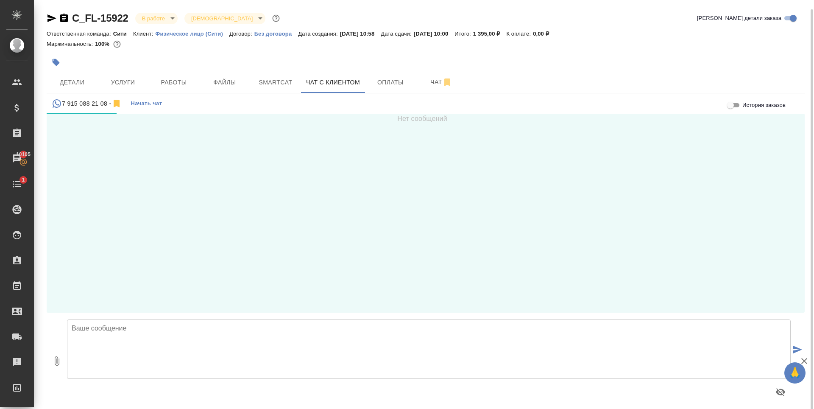
scroll to position [5, 0]
click at [83, 73] on button "Детали" at bounding box center [72, 82] width 51 height 21
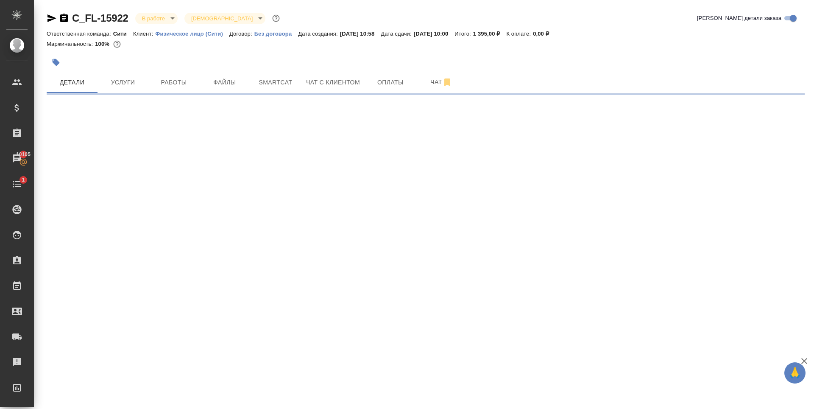
select select "RU"
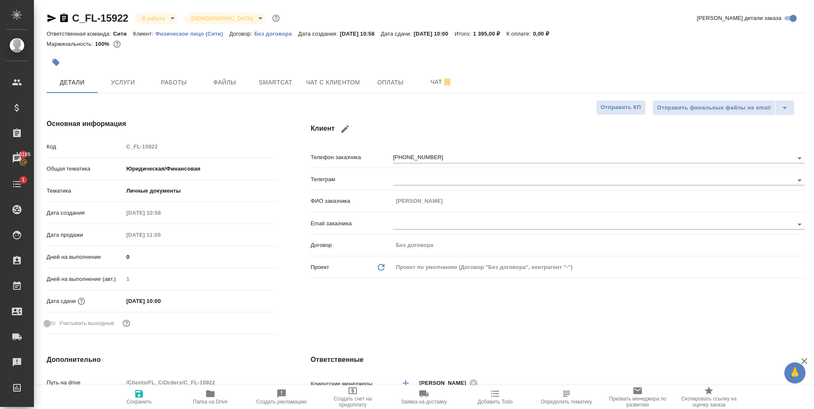
type textarea "x"
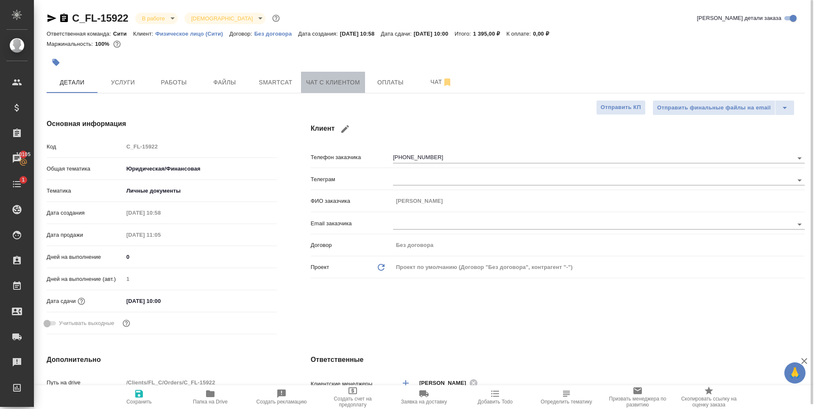
click at [336, 75] on button "Чат с клиентом" at bounding box center [333, 82] width 64 height 21
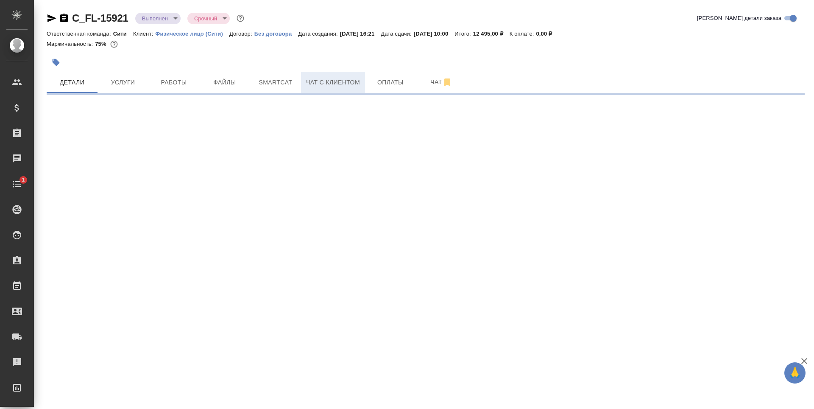
click at [353, 73] on button "Чат с клиентом" at bounding box center [333, 82] width 64 height 21
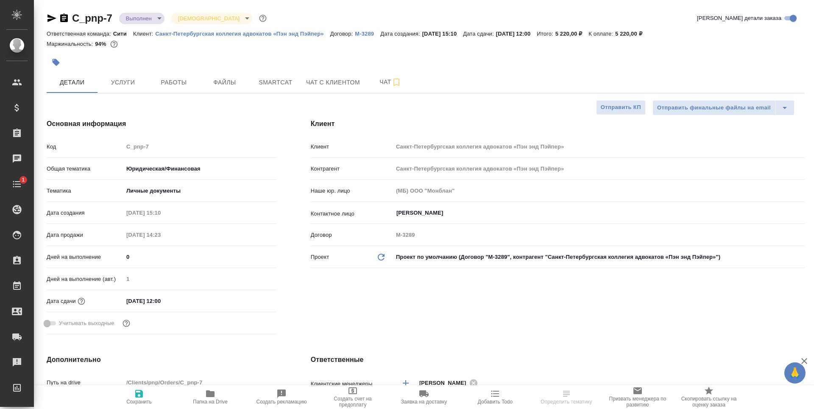
select select "RU"
click at [303, 58] on div at bounding box center [299, 62] width 505 height 19
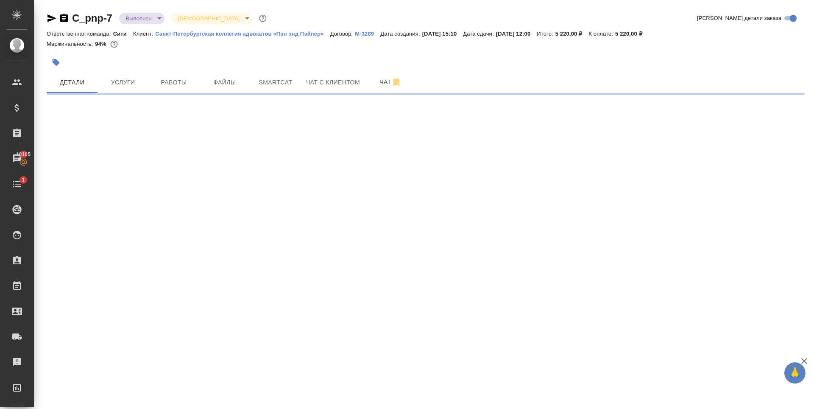
select select "RU"
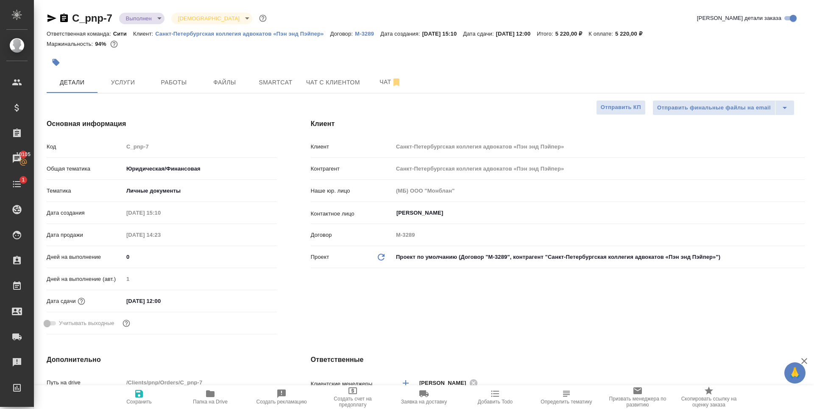
type textarea "x"
click at [143, 86] on button "Услуги" at bounding box center [122, 82] width 51 height 21
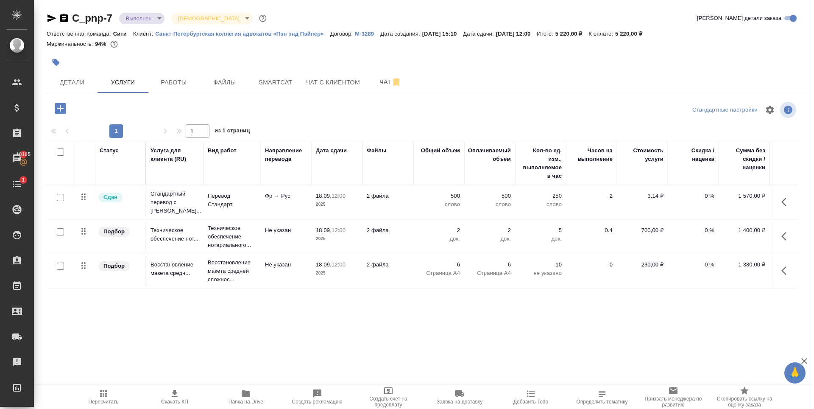
click at [249, 34] on p "Санкт-Петербургская коллегия адвокатов «Пэн энд Пэйпер»" at bounding box center [242, 34] width 175 height 6
click at [213, 83] on span "Файлы" at bounding box center [224, 82] width 41 height 11
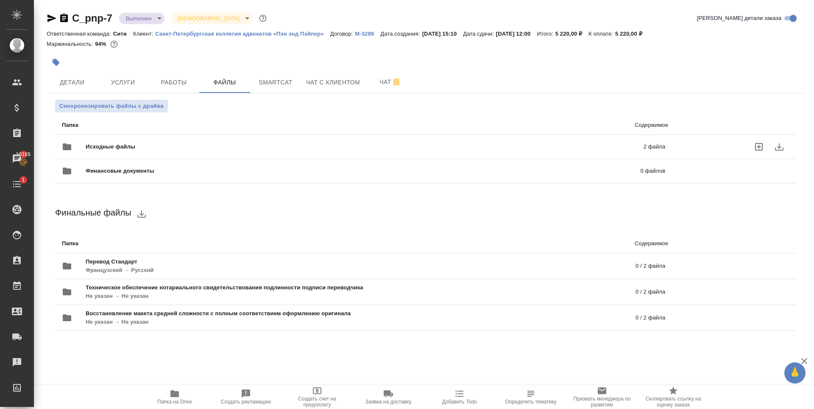
click at [189, 141] on div "Исходные файлы 2 файла" at bounding box center [363, 146] width 603 height 20
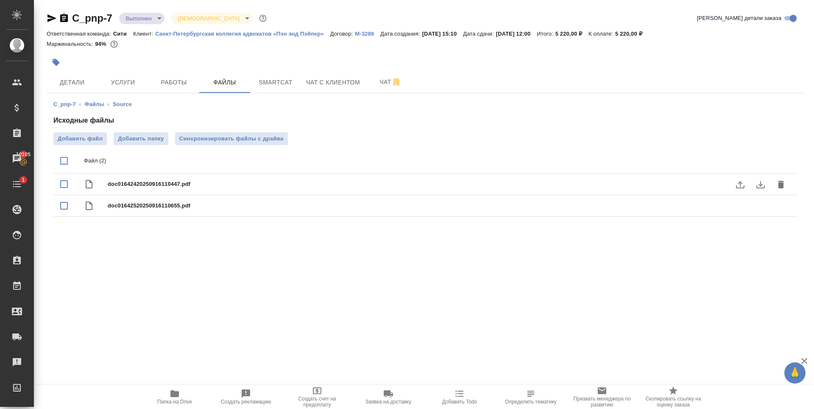
click at [185, 184] on span "doc01642420250916110447.pdf" at bounding box center [443, 184] width 670 height 8
checkbox input "true"
click at [756, 184] on icon "download" at bounding box center [760, 184] width 10 height 10
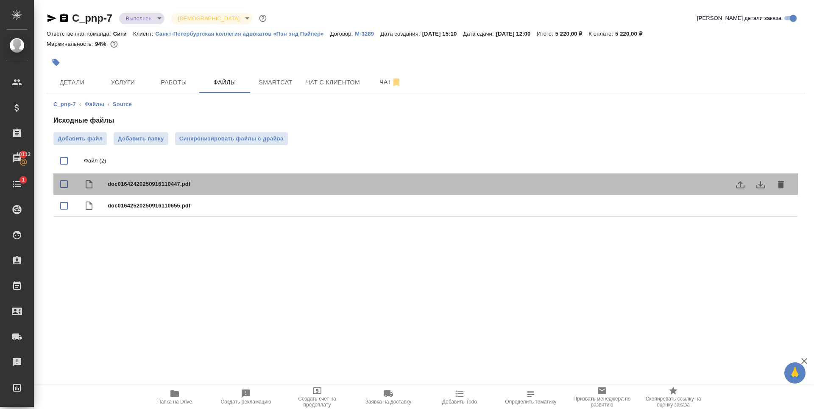
click at [557, 186] on span "doc01642420250916110447.pdf" at bounding box center [443, 184] width 670 height 8
checkbox input "true"
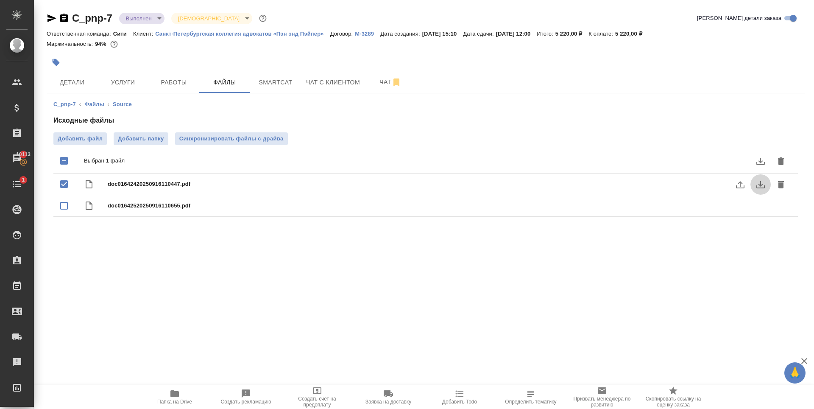
click at [763, 184] on icon "download" at bounding box center [760, 184] width 10 height 10
click at [181, 74] on button "Работы" at bounding box center [173, 82] width 51 height 21
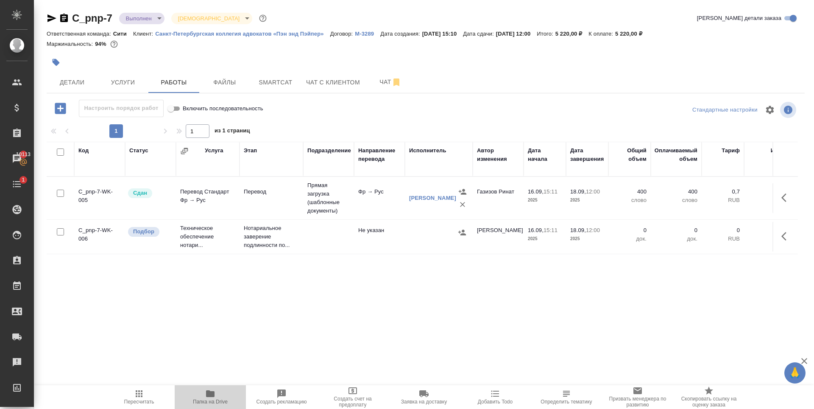
click at [209, 392] on icon "button" at bounding box center [210, 393] width 8 height 7
click at [90, 80] on span "Детали" at bounding box center [72, 82] width 41 height 11
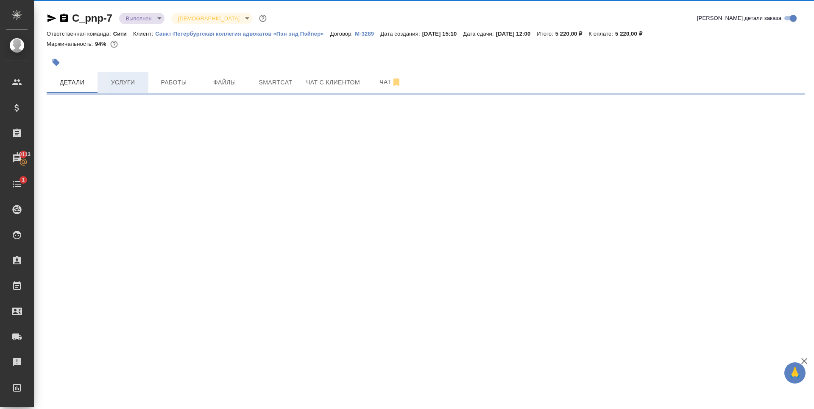
select select "RU"
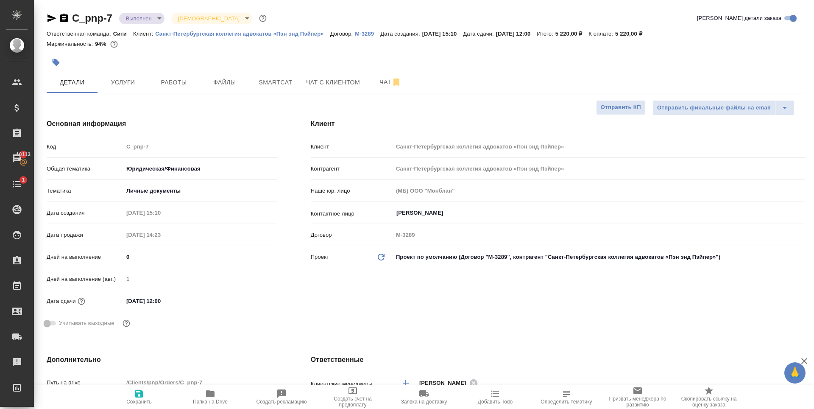
type textarea "x"
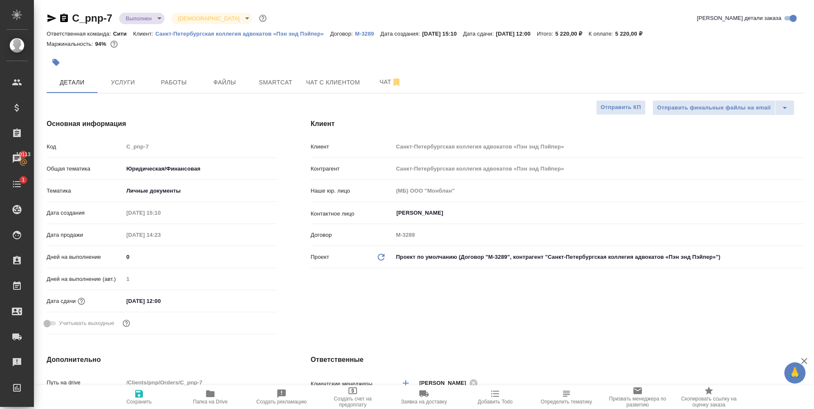
type textarea "x"
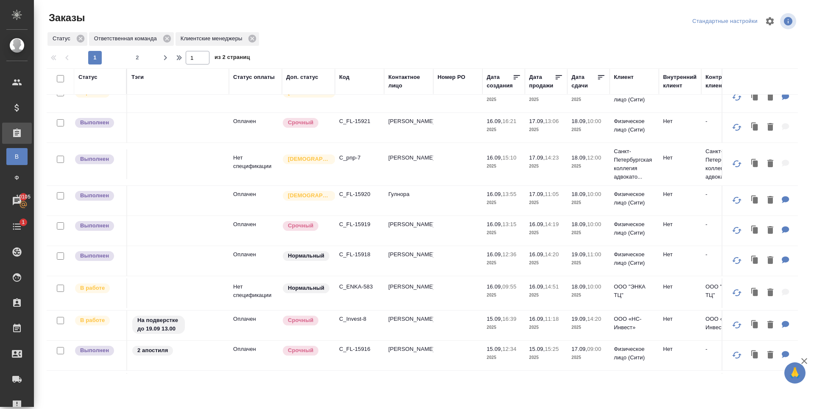
scroll to position [339, 0]
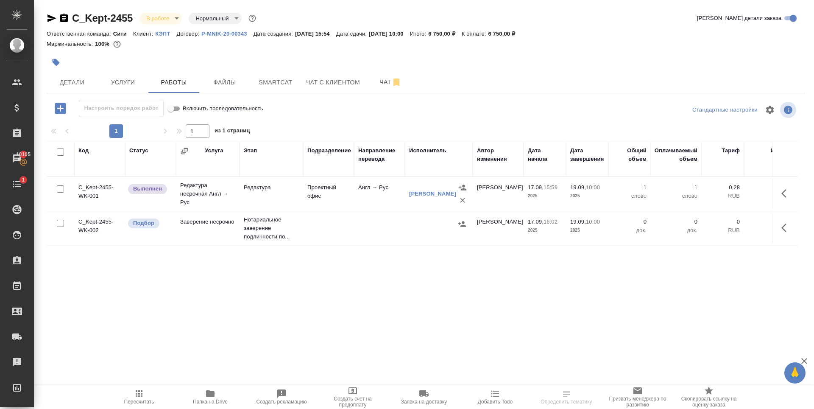
click at [61, 107] on icon "button" at bounding box center [60, 108] width 11 height 11
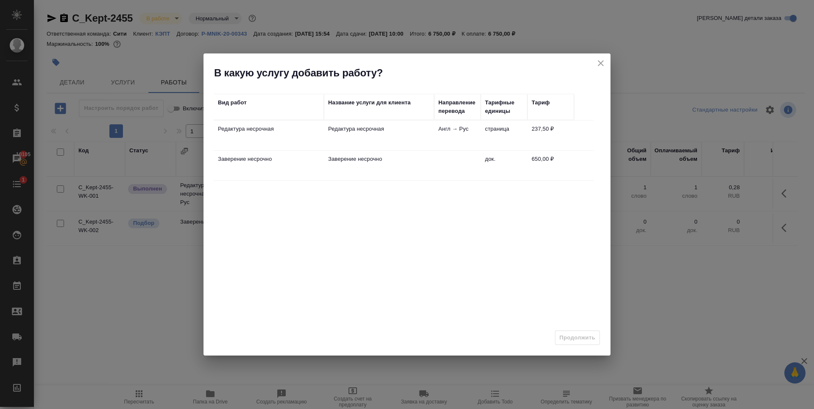
click at [598, 65] on icon "close" at bounding box center [601, 63] width 6 height 6
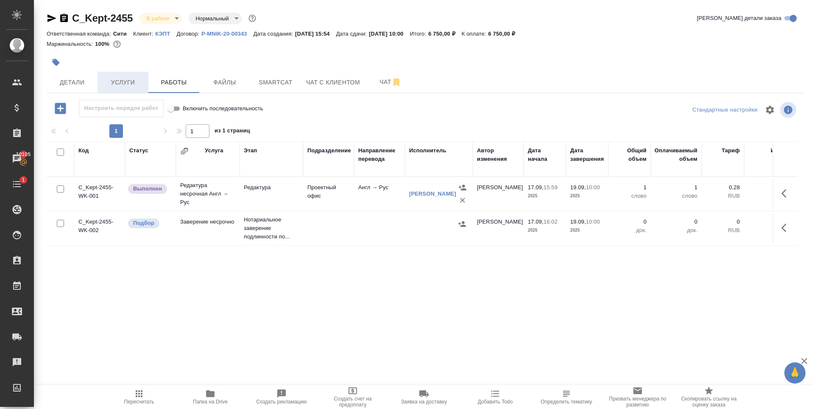
click at [129, 78] on span "Услуги" at bounding box center [123, 82] width 41 height 11
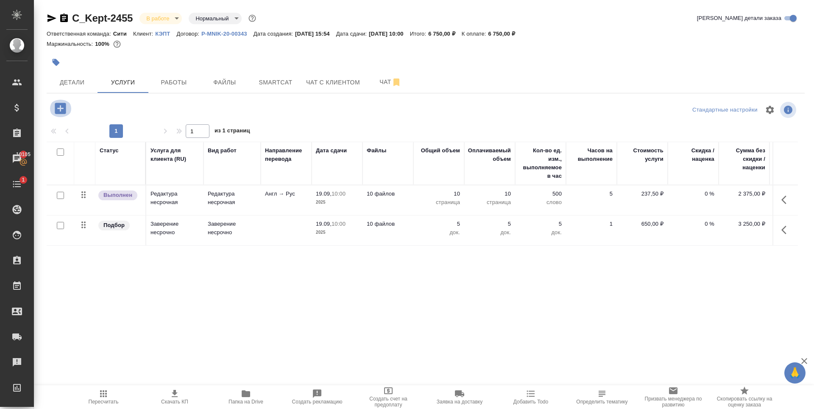
click at [61, 109] on icon "button" at bounding box center [60, 108] width 11 height 11
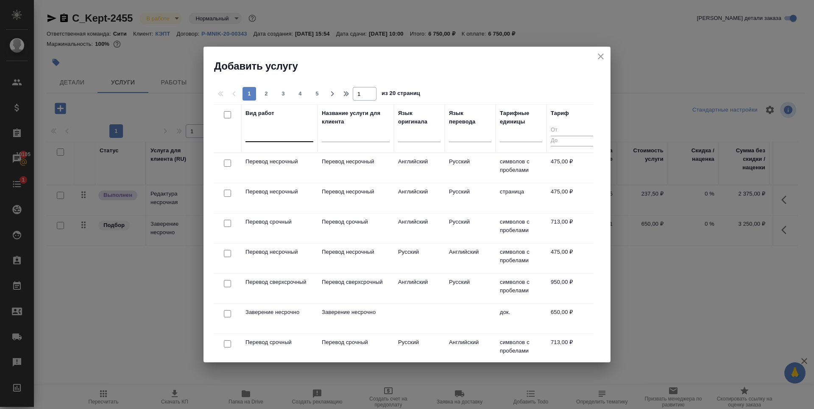
click at [274, 136] on div at bounding box center [279, 133] width 68 height 12
click at [599, 59] on icon "close" at bounding box center [600, 56] width 10 height 10
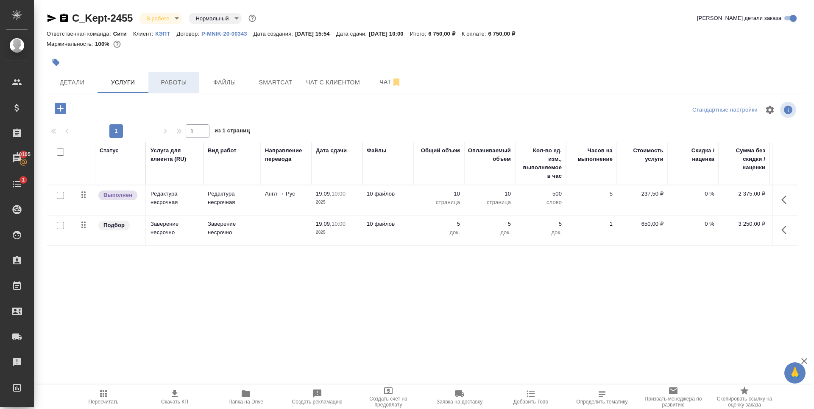
click at [165, 83] on span "Работы" at bounding box center [173, 82] width 41 height 11
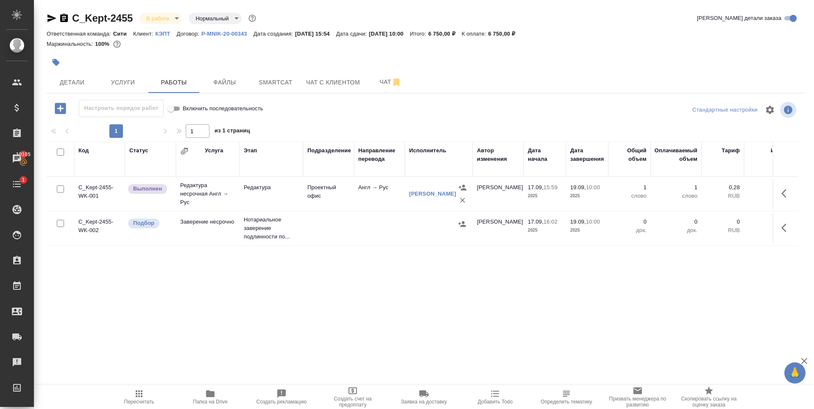
click at [61, 108] on icon "button" at bounding box center [60, 108] width 15 height 15
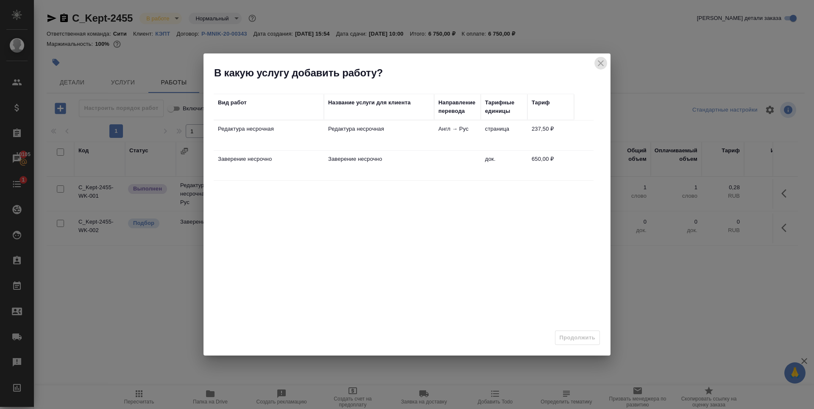
click at [601, 64] on icon "close" at bounding box center [601, 63] width 6 height 6
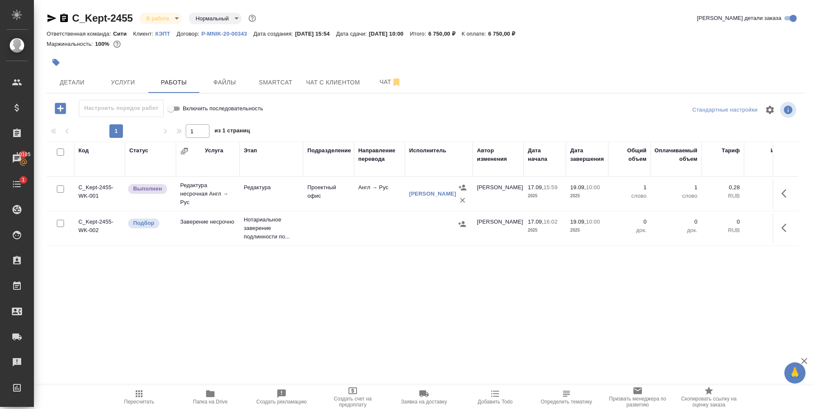
click at [195, 253] on div "Код Статус Услуга Этап Подразделение Направление перевода Исполнитель Автор изм…" at bounding box center [422, 237] width 751 height 191
click at [139, 83] on span "Услуги" at bounding box center [123, 82] width 41 height 11
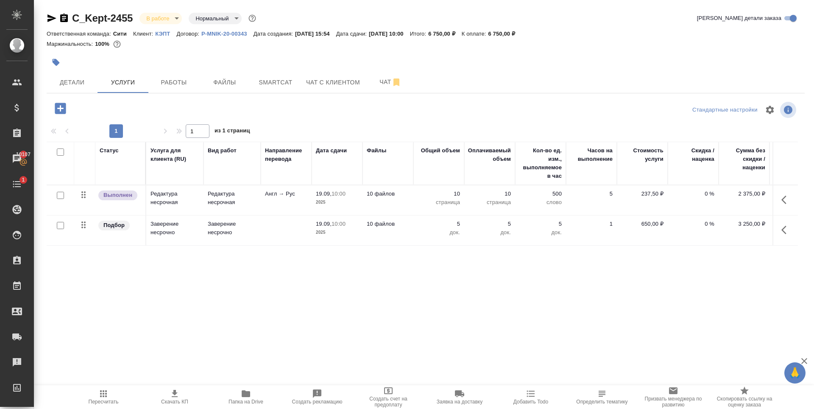
click at [258, 294] on div "Статус Услуга для клиента (RU) Вид работ Направление перевода Дата сдачи Файлы …" at bounding box center [422, 233] width 751 height 182
click at [60, 104] on icon "button" at bounding box center [60, 108] width 11 height 11
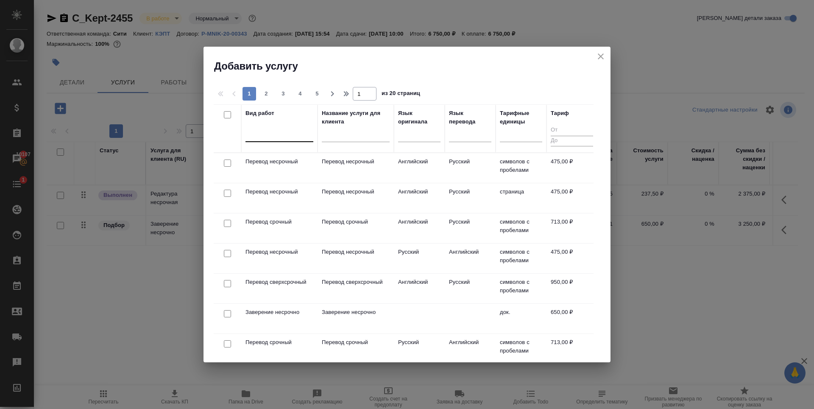
click at [289, 139] on div at bounding box center [279, 133] width 68 height 12
click at [600, 56] on icon "close" at bounding box center [601, 56] width 6 height 6
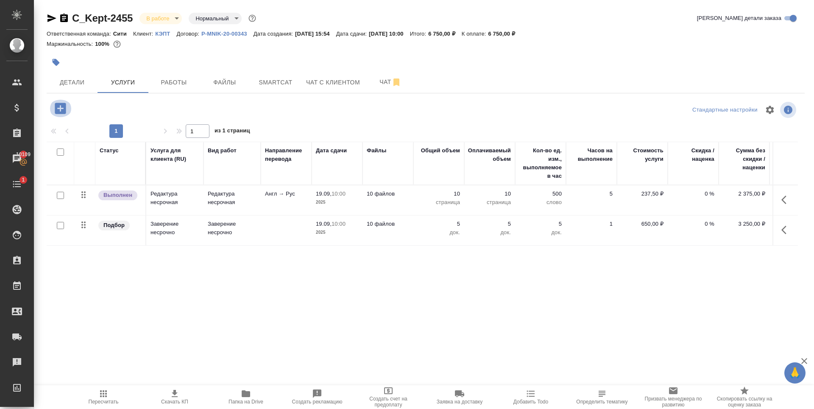
click at [62, 104] on icon "button" at bounding box center [60, 108] width 11 height 11
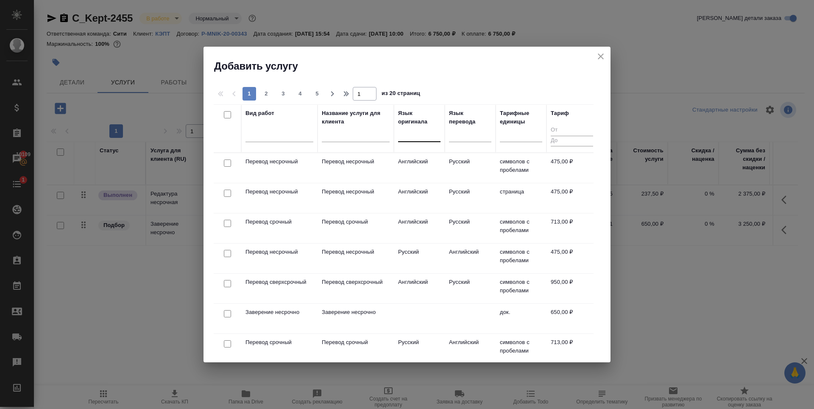
click at [428, 133] on div at bounding box center [419, 133] width 42 height 12
click at [413, 130] on div at bounding box center [419, 133] width 42 height 12
click at [226, 164] on input "checkbox" at bounding box center [227, 162] width 7 height 7
checkbox input "true"
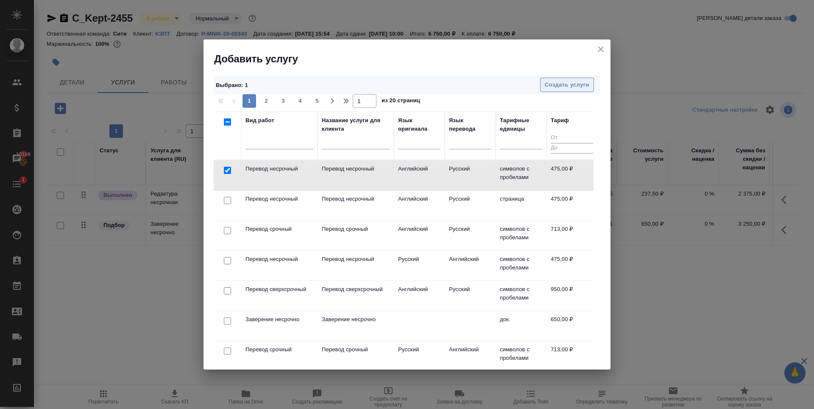
click at [577, 81] on span "Создать услуги" at bounding box center [567, 85] width 44 height 10
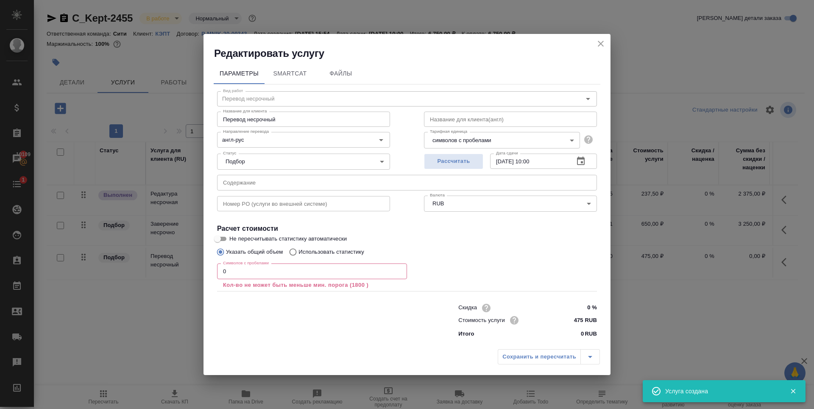
click at [604, 37] on div "Редактировать услугу" at bounding box center [406, 47] width 407 height 26
click at [604, 41] on icon "close" at bounding box center [600, 44] width 10 height 10
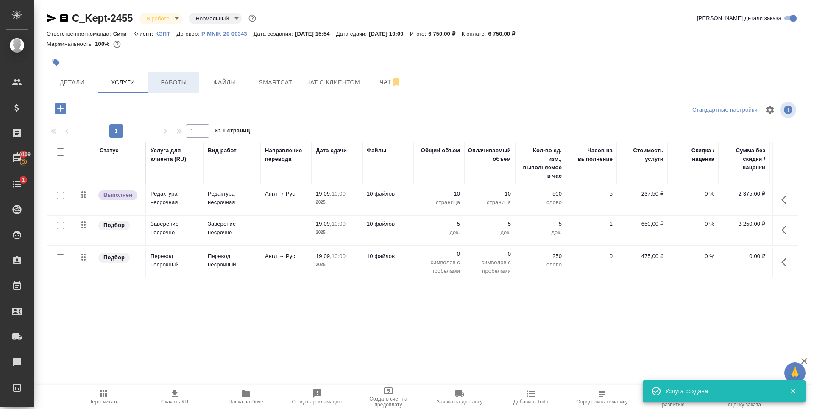
click at [191, 86] on span "Работы" at bounding box center [173, 82] width 41 height 11
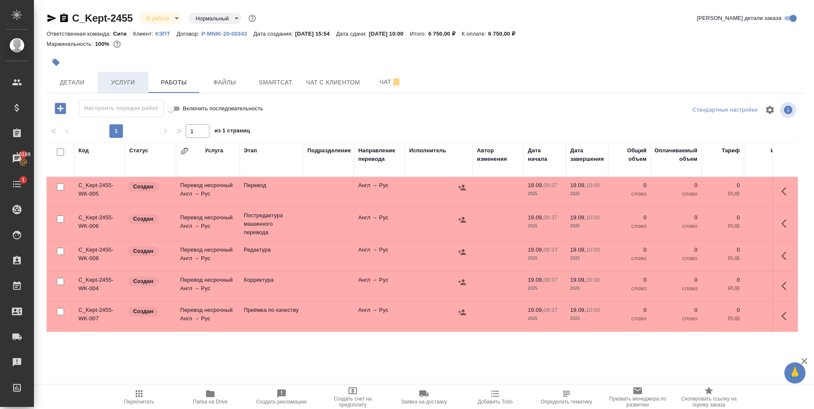
click at [121, 89] on button "Услуги" at bounding box center [122, 82] width 51 height 21
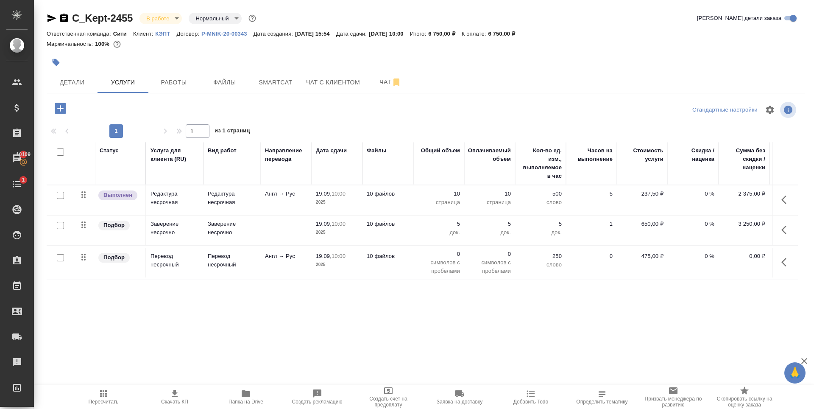
click at [61, 257] on input "checkbox" at bounding box center [60, 257] width 7 height 7
checkbox input "true"
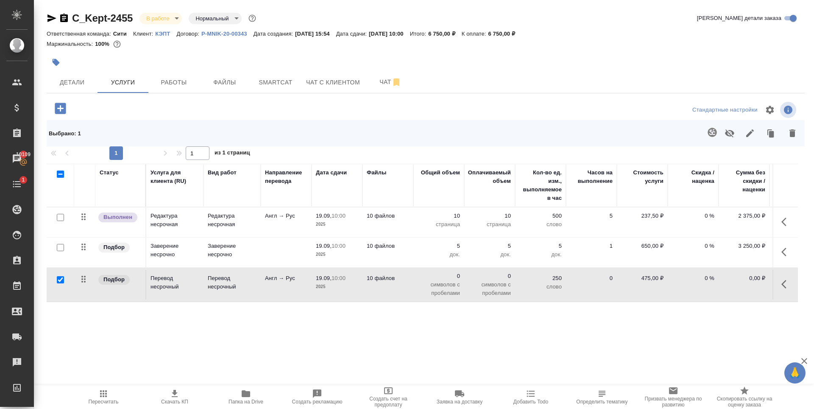
click at [792, 137] on icon "button" at bounding box center [792, 133] width 10 height 10
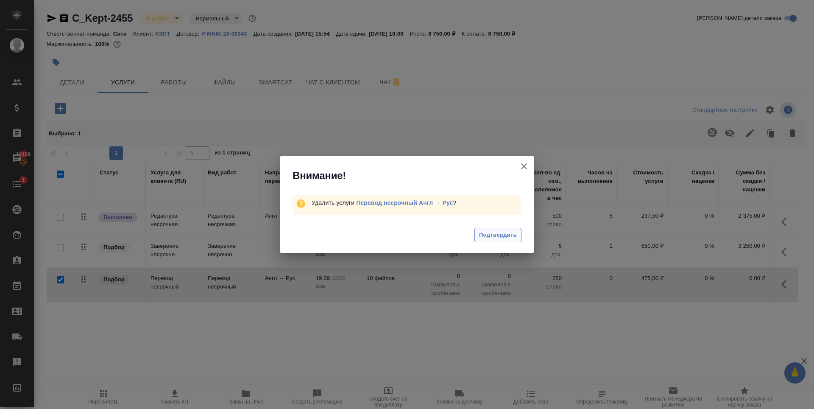
click at [488, 239] on span "Подтвердить" at bounding box center [498, 235] width 38 height 10
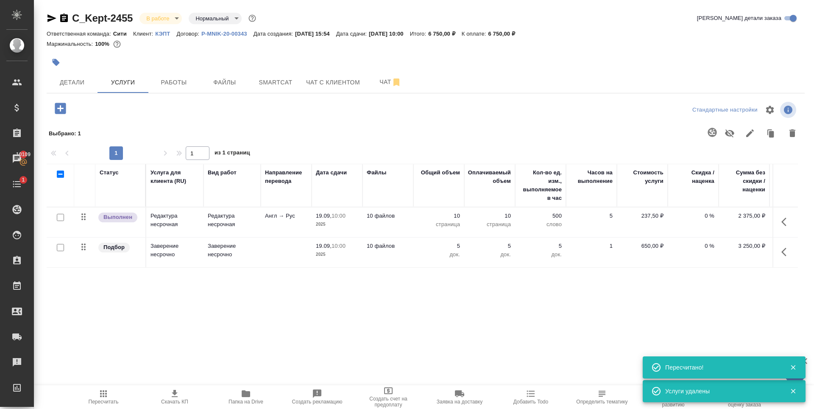
click at [379, 298] on div "Статус Услуга для клиента (RU) Вид работ Направление перевода Дата сдачи Файлы …" at bounding box center [422, 255] width 751 height 182
click at [182, 85] on span "Работы" at bounding box center [173, 82] width 41 height 11
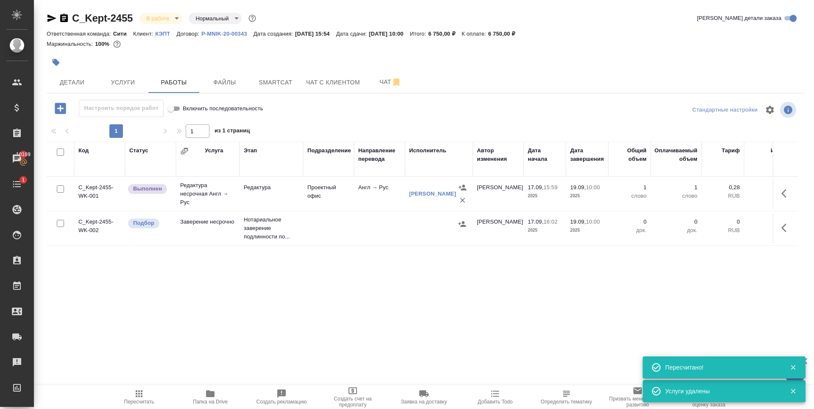
click at [58, 109] on icon "button" at bounding box center [60, 108] width 11 height 11
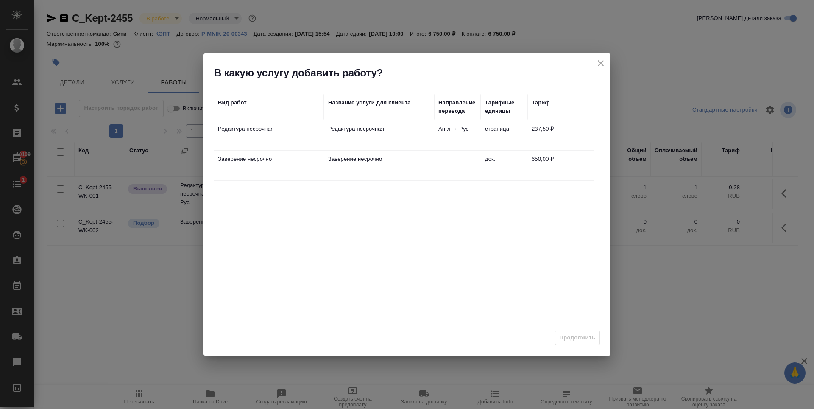
click at [256, 105] on div "Вид работ" at bounding box center [269, 102] width 102 height 8
click at [598, 66] on icon "close" at bounding box center [600, 63] width 10 height 10
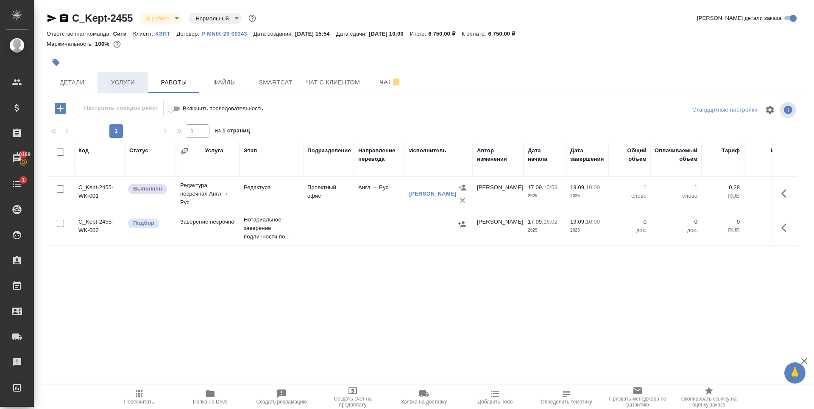
click at [134, 77] on span "Услуги" at bounding box center [123, 82] width 41 height 11
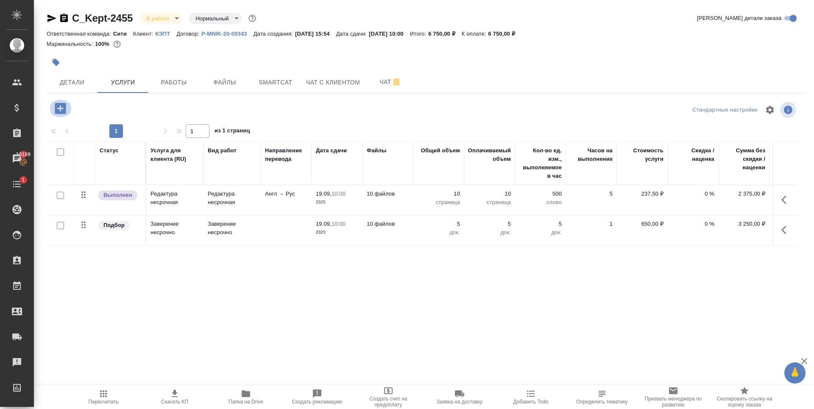
click at [65, 107] on icon "button" at bounding box center [60, 108] width 11 height 11
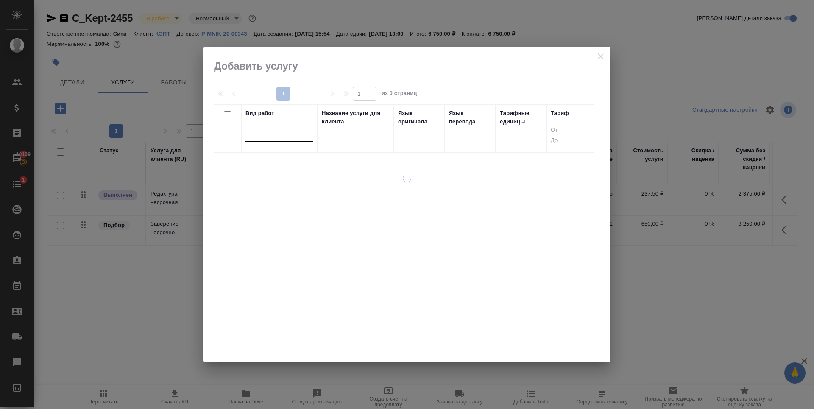
click at [301, 133] on div at bounding box center [279, 133] width 68 height 12
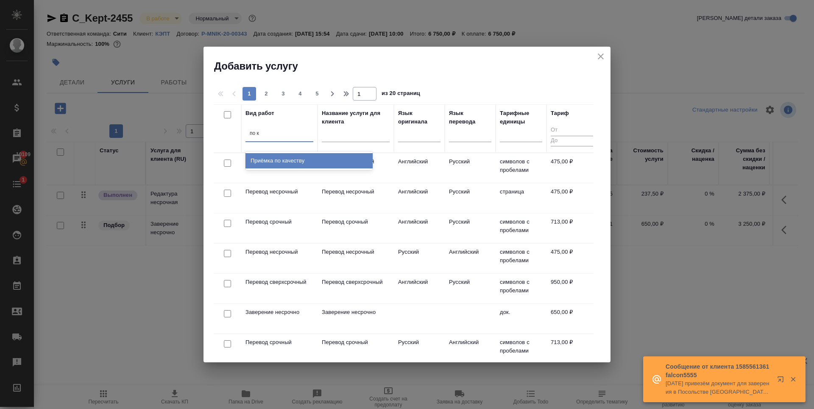
type input "по ка"
click at [299, 161] on div "Приёмка по качеству" at bounding box center [308, 160] width 127 height 15
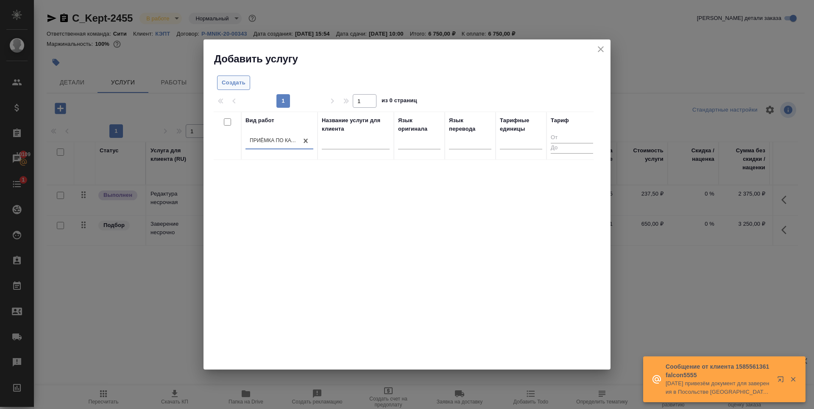
click at [240, 79] on span "Создать" at bounding box center [234, 83] width 24 height 10
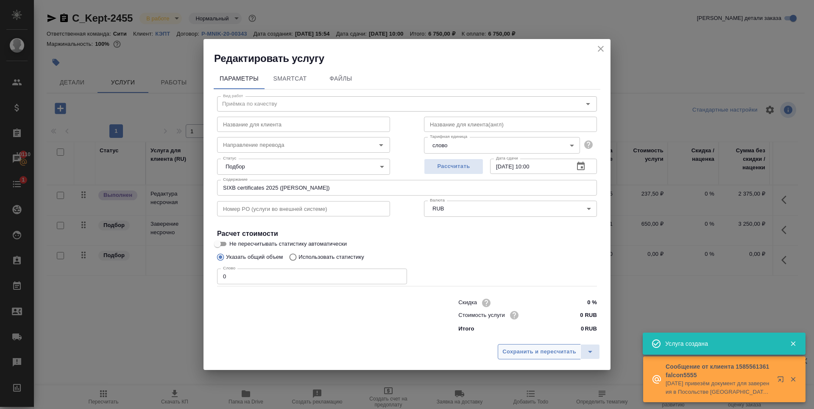
click at [529, 353] on span "Сохранить и пересчитать" at bounding box center [539, 352] width 74 height 10
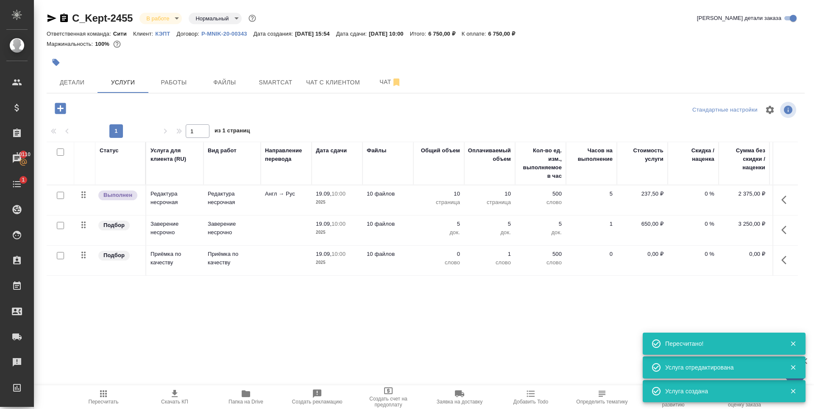
click at [60, 254] on input "checkbox" at bounding box center [60, 255] width 7 height 7
checkbox input "true"
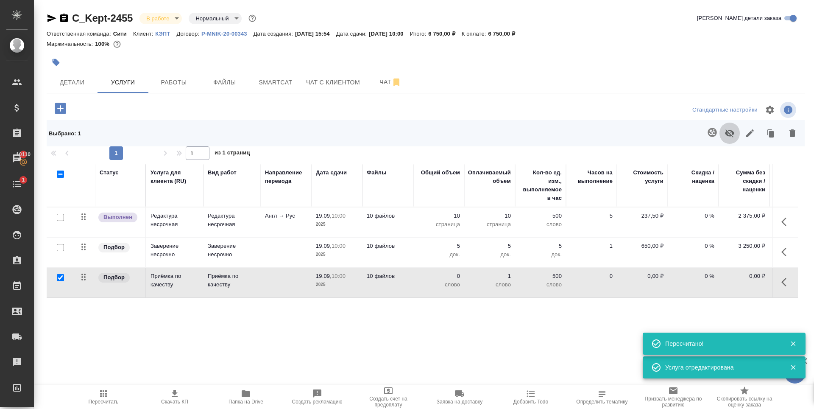
click at [728, 137] on icon "button" at bounding box center [729, 133] width 10 height 10
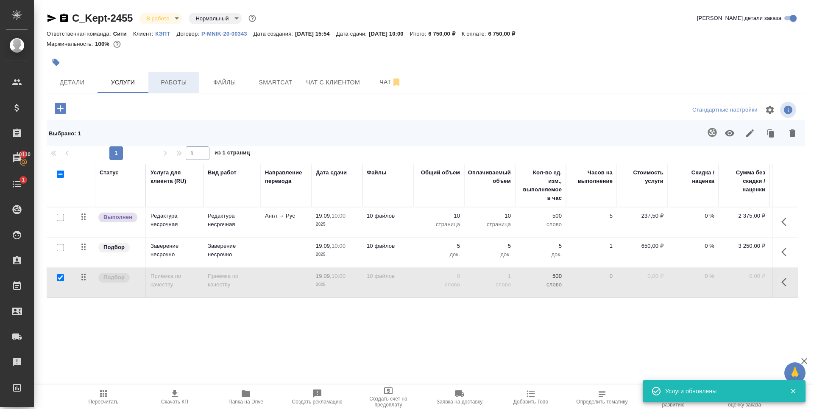
click at [168, 84] on span "Работы" at bounding box center [173, 82] width 41 height 11
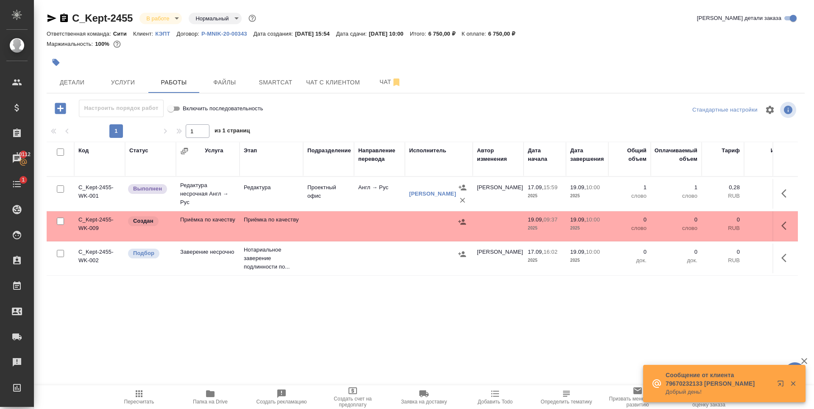
click at [274, 309] on div "Код Статус Услуга Этап Подразделение Направление перевода Исполнитель Автор изм…" at bounding box center [422, 237] width 751 height 191
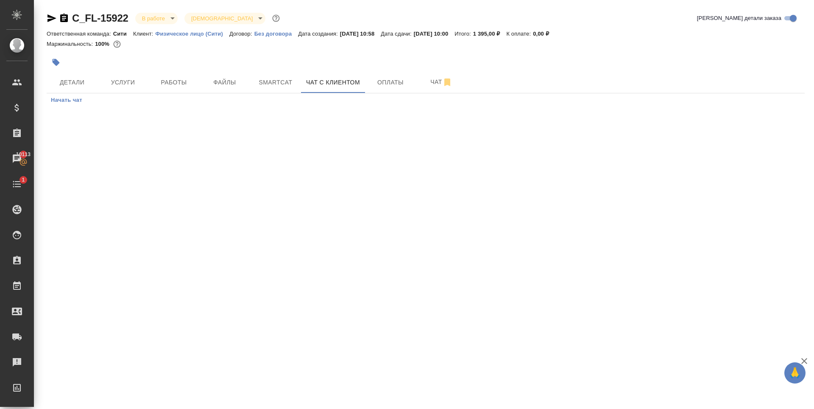
click at [274, 58] on div at bounding box center [299, 62] width 505 height 19
click at [205, 87] on span "Файлы" at bounding box center [224, 82] width 41 height 11
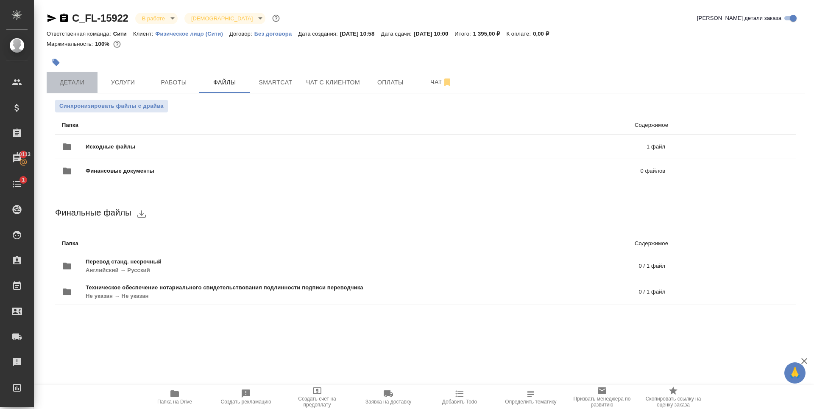
click at [57, 86] on span "Детали" at bounding box center [72, 82] width 41 height 11
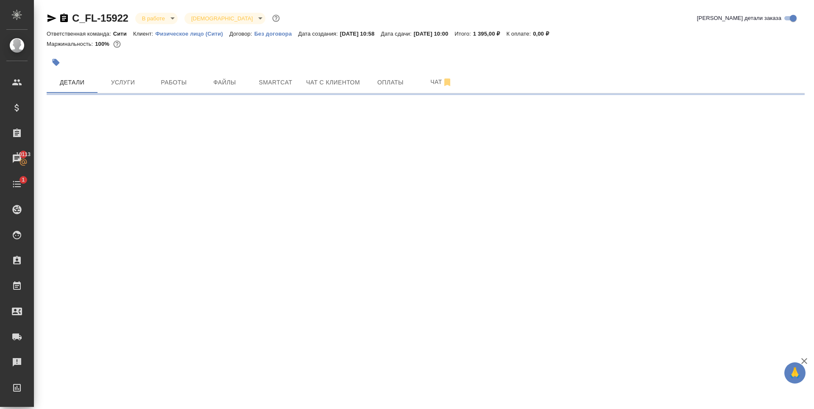
select select "RU"
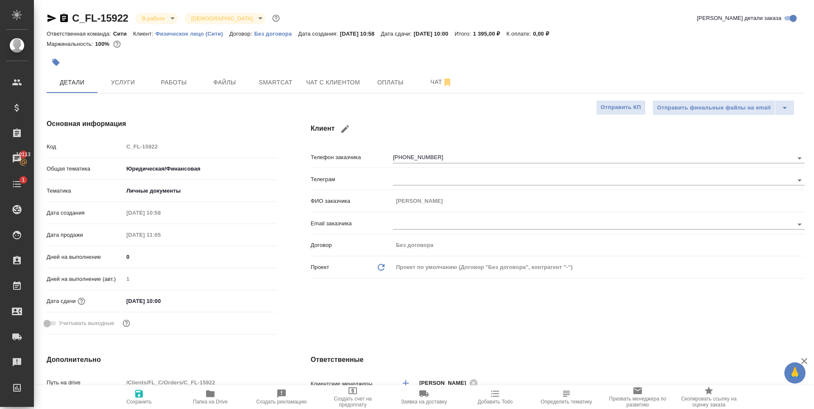
type textarea "x"
click at [240, 85] on span "Файлы" at bounding box center [224, 82] width 41 height 11
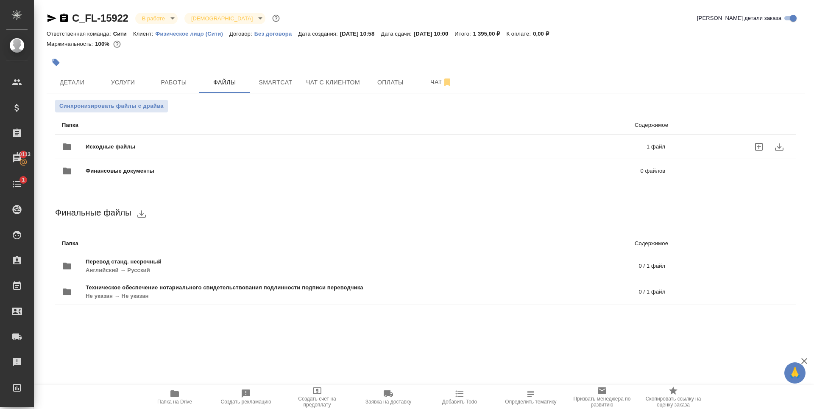
click at [236, 147] on span "Исходные файлы" at bounding box center [238, 146] width 305 height 8
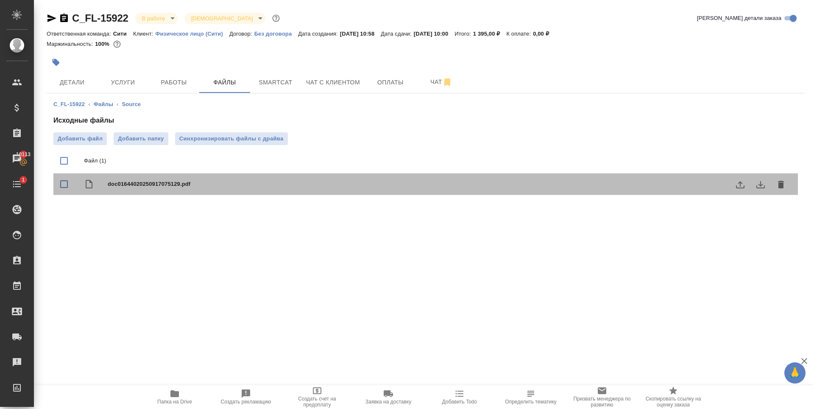
click at [183, 188] on div "doc01644020250917075129.pdf" at bounding box center [443, 184] width 670 height 12
checkbox input "true"
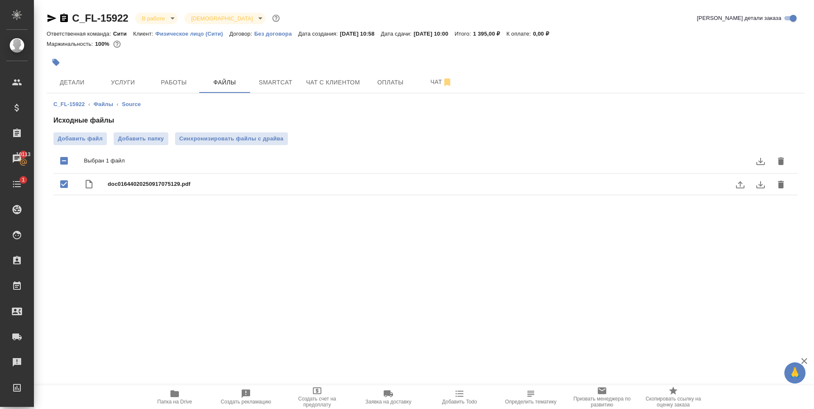
click at [765, 188] on icon "download" at bounding box center [760, 184] width 10 height 10
click at [762, 189] on icon "download" at bounding box center [760, 184] width 10 height 10
click at [41, 0] on div "C_FL-15922 В работе inProgress Святая троица holyTrinity Кратко детали заказа О…" at bounding box center [426, 110] width 770 height 220
click at [760, 182] on icon "download" at bounding box center [760, 184] width 8 height 7
